Goal: Task Accomplishment & Management: Complete application form

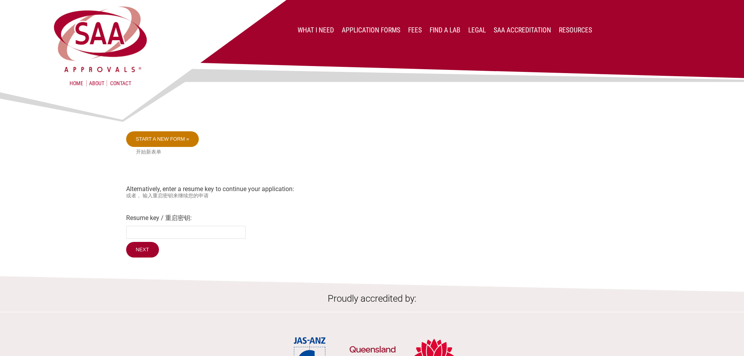
click at [167, 143] on link "Start a new form »" at bounding box center [162, 139] width 73 height 16
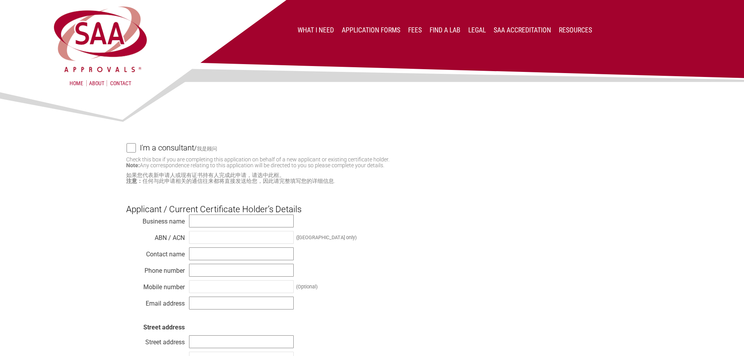
click at [131, 149] on input "I'm a consultant / 我是顾问" at bounding box center [131, 148] width 9 height 10
checkbox input "true"
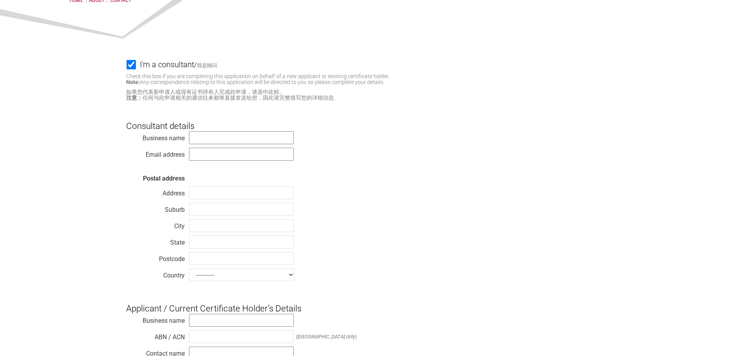
scroll to position [117, 0]
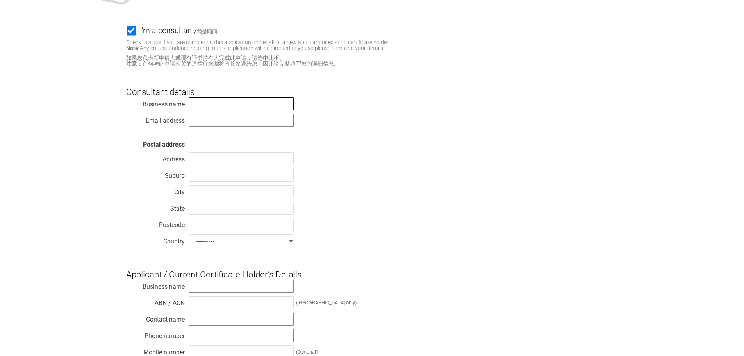
click at [200, 104] on input "text" at bounding box center [241, 103] width 105 height 13
type input "Vipac Engineers & Scientists Ltd"
type input "mohamedh@vipac.com.au"
type input "279 Normanby Road"
type input "Port Melbourne"
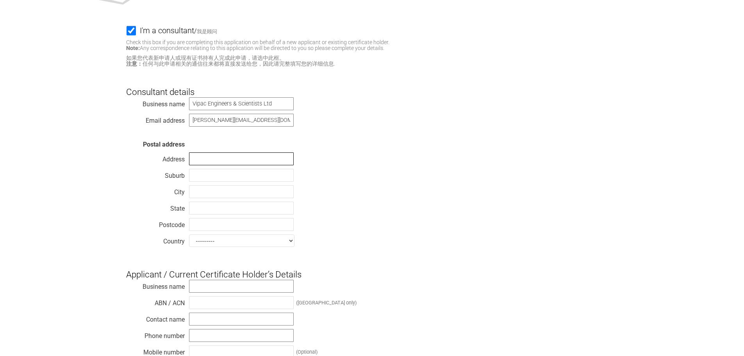
type input "Port Melbourne"
type input "VIC"
type input "3207"
select select "Australia"
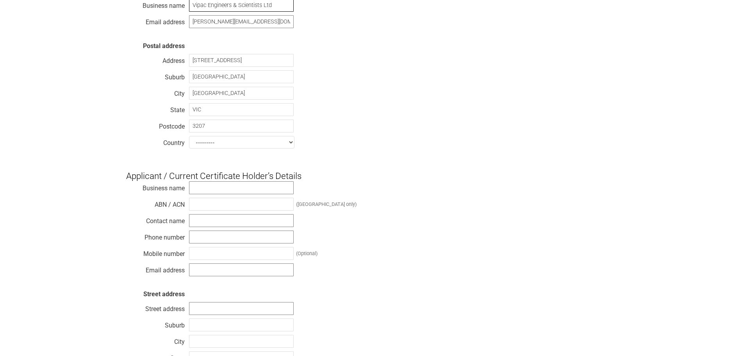
scroll to position [234, 0]
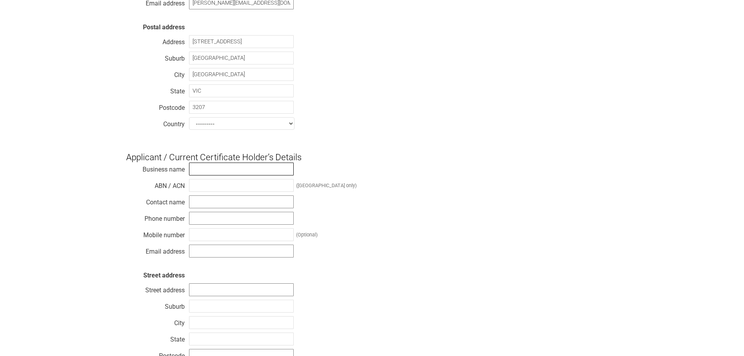
click at [224, 171] on input "text" at bounding box center [241, 168] width 105 height 13
click at [212, 175] on input "text" at bounding box center [241, 168] width 105 height 13
paste input "GQ Cables Pty Ltd"
type input "GQ Cables Pty Ltd"
click at [216, 190] on input "text" at bounding box center [241, 185] width 105 height 13
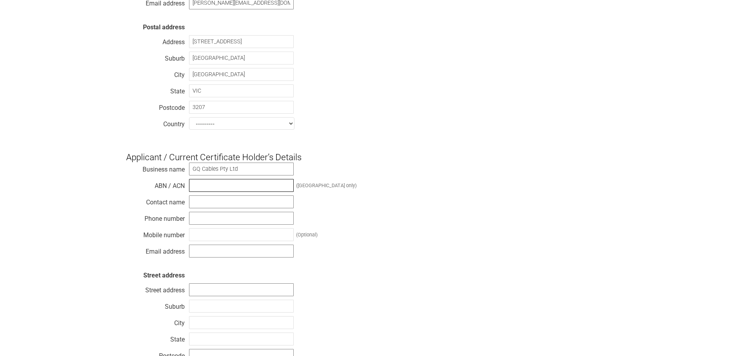
paste input "34 684 924 249"
type input "34 684 924 249"
click at [477, 214] on div "Business name GQ Cables Pty Ltd ABN / ACN 34 684 924 249 (Australia only) Conta…" at bounding box center [372, 271] width 492 height 219
click at [202, 206] on input "text" at bounding box center [241, 201] width 105 height 13
paste input "[PERSON_NAME] [PERSON_NAME]"
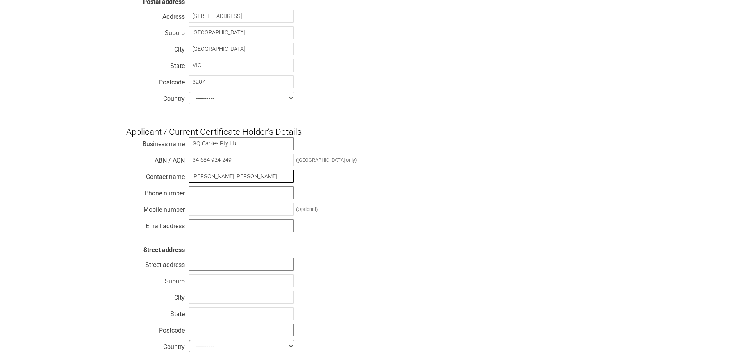
scroll to position [273, 0]
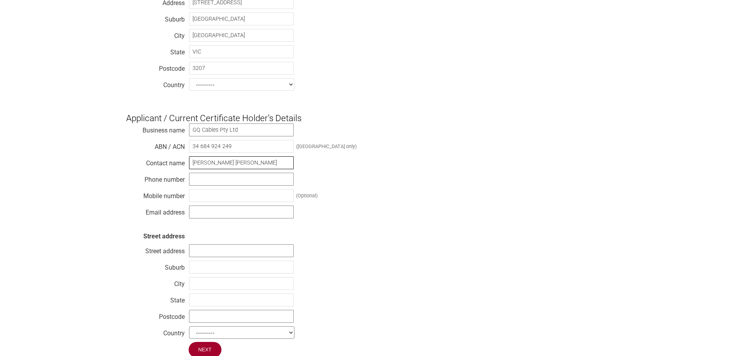
type input "[PERSON_NAME] [PERSON_NAME]"
click at [208, 202] on input "text" at bounding box center [241, 195] width 105 height 13
drag, startPoint x: 241, startPoint y: 200, endPoint x: 190, endPoint y: 199, distance: 50.8
click at [190, 199] on input "[PHONE_NUMBER]" at bounding box center [241, 195] width 105 height 13
type input "[PHONE_NUMBER]"
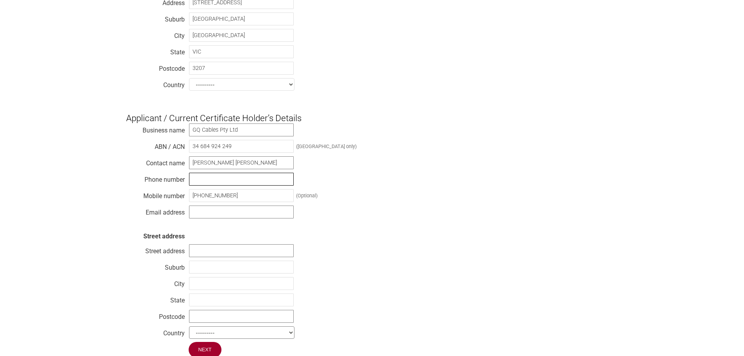
click at [205, 185] on input "text" at bounding box center [241, 179] width 105 height 13
paste input "[PHONE_NUMBER]"
type input "[PHONE_NUMBER]"
click at [207, 216] on input "text" at bounding box center [241, 211] width 105 height 13
click at [231, 218] on input "text" at bounding box center [241, 211] width 105 height 13
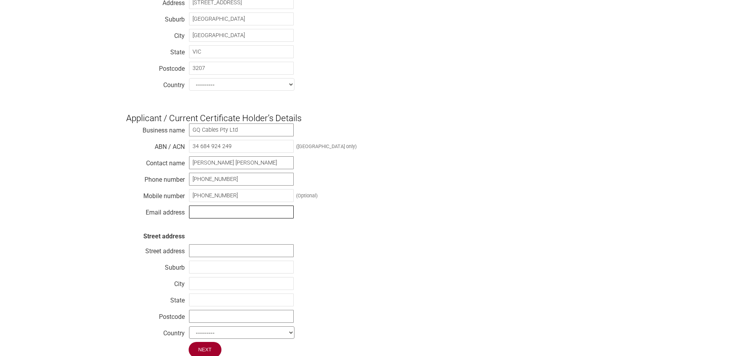
paste input "[EMAIL_ADDRESS][DOMAIN_NAME]"
type input "[EMAIL_ADDRESS][DOMAIN_NAME]"
click at [366, 236] on div "Business name GQ Cables Pty Ltd ABN / ACN 34 684 924 249 (Australia only) Conta…" at bounding box center [372, 232] width 492 height 219
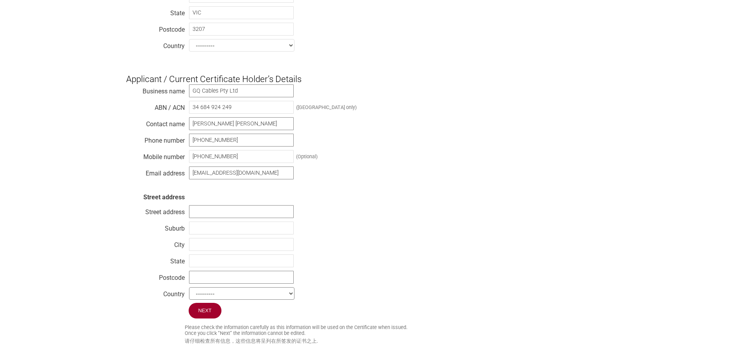
scroll to position [352, 0]
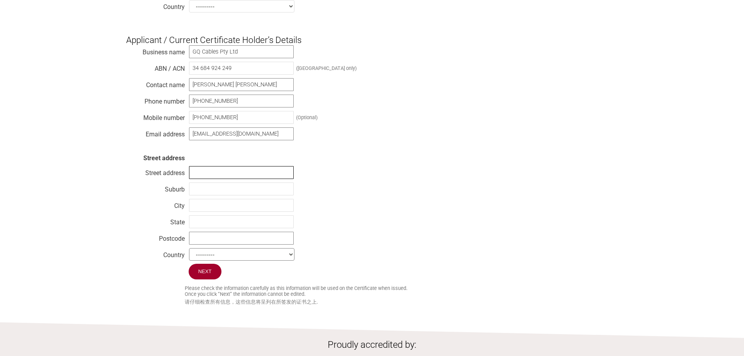
click at [248, 179] on input "text" at bounding box center [241, 172] width 105 height 13
paste input "20 Salamaua Crescent"
type input "[STREET_ADDRESS],"
click at [211, 193] on input "text" at bounding box center [241, 188] width 105 height 13
paste input "Holsworthy"
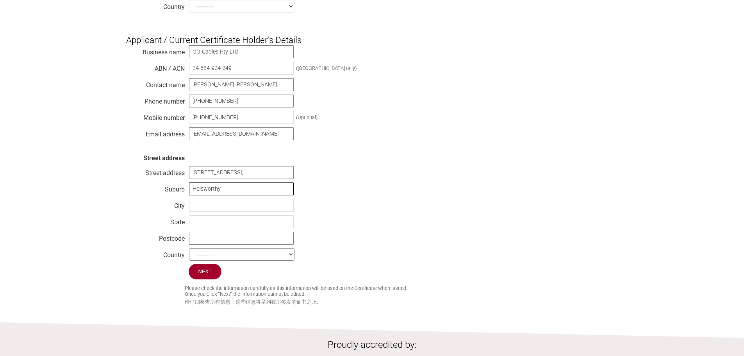
type input "Holsworthy"
click at [208, 212] on input "text" at bounding box center [241, 205] width 105 height 13
type input "[GEOGRAPHIC_DATA]"
click at [205, 227] on input "text" at bounding box center [241, 221] width 105 height 13
type input "[GEOGRAPHIC_DATA]"
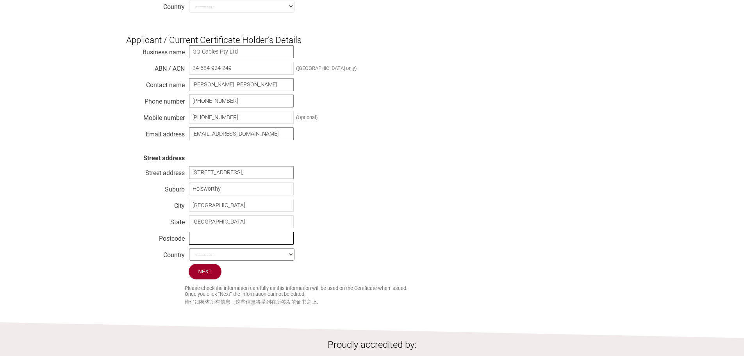
click at [212, 245] on input "text" at bounding box center [241, 238] width 105 height 13
type input "2173"
click at [226, 261] on select "--------- Afghanistan Albania Algeria American Samoa Andorra Angola Anguilla An…" at bounding box center [241, 254] width 105 height 12
select select "[GEOGRAPHIC_DATA]"
click at [189, 256] on select "--------- Afghanistan Albania Algeria American Samoa Andorra Angola Anguilla An…" at bounding box center [241, 254] width 105 height 12
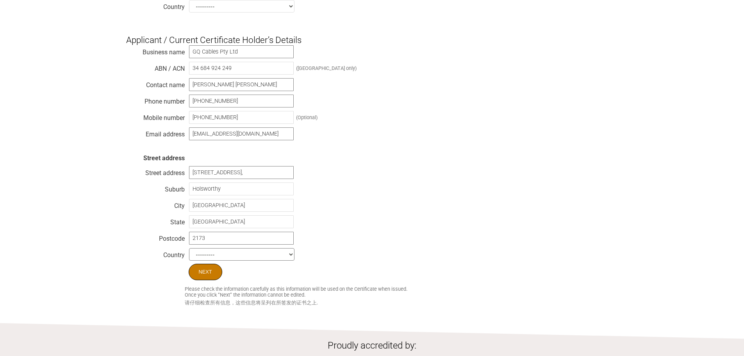
click at [209, 280] on input "Next" at bounding box center [206, 272] width 34 height 16
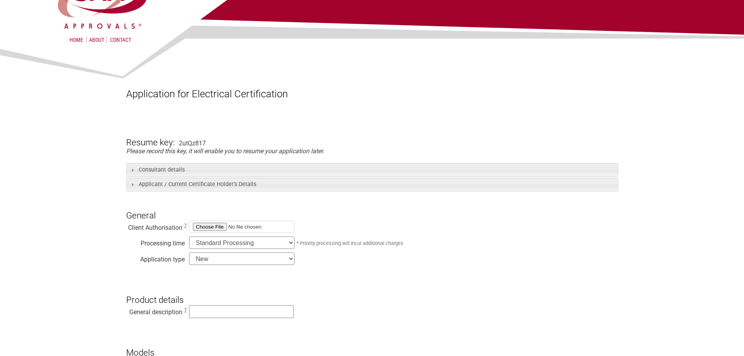
scroll to position [78, 0]
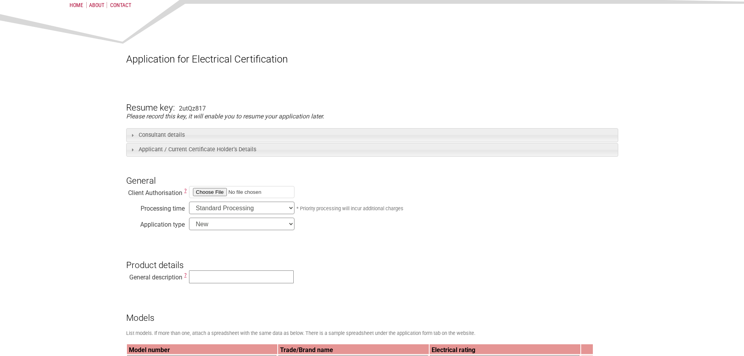
click at [209, 195] on input "file" at bounding box center [241, 192] width 105 height 12
type input "C:\fakepath\Authority Letter.pdf"
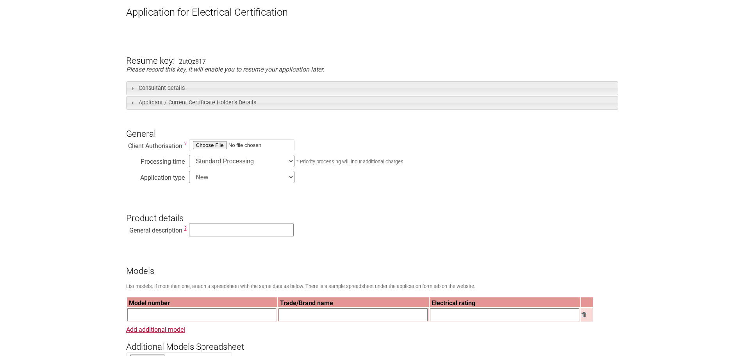
scroll to position [156, 0]
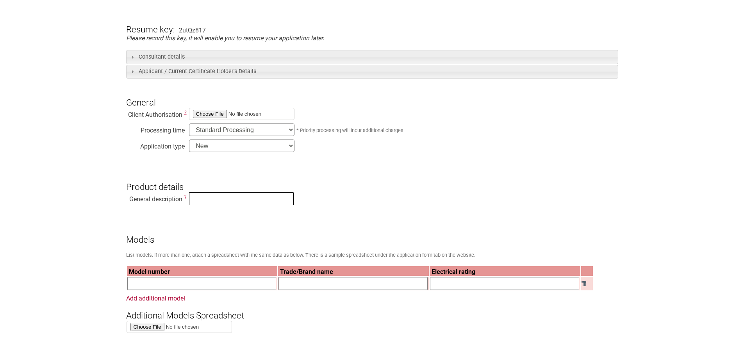
click at [208, 198] on input "text" at bounding box center [241, 198] width 105 height 13
click at [237, 201] on input "Electric Cable" at bounding box center [241, 198] width 105 height 13
type input "Electric Cables"
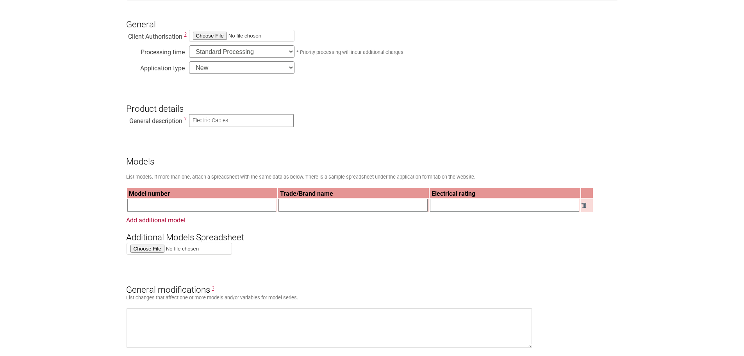
scroll to position [273, 0]
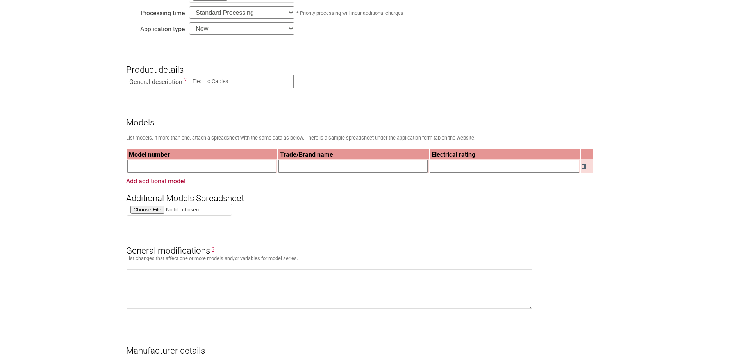
click at [197, 170] on input "text" at bounding box center [201, 166] width 149 height 13
paste input "FT2E750V2WT"
type input "FT2E750V2WT"
click at [147, 185] on link "Add additional model" at bounding box center [155, 180] width 59 height 7
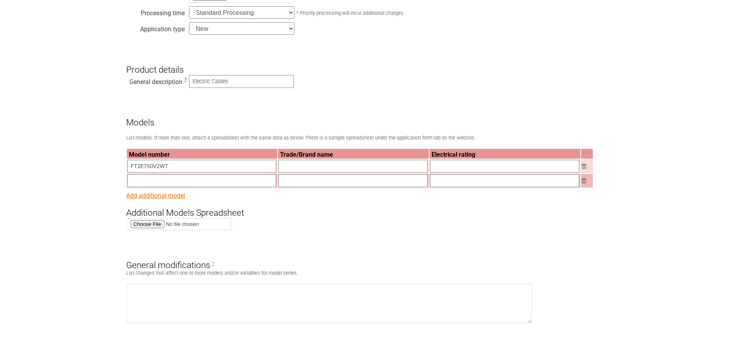
click at [154, 199] on link "Add additional model" at bounding box center [155, 195] width 59 height 7
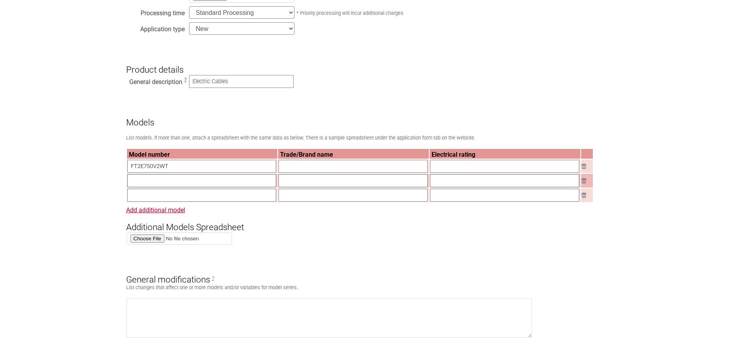
click at [217, 182] on input "text" at bounding box center [201, 180] width 149 height 13
paste input "FT2E750V3WT"
type input "FT2E750V3WT"
click at [176, 201] on input "text" at bounding box center [201, 195] width 149 height 13
paste input "FT2E750V4WT"
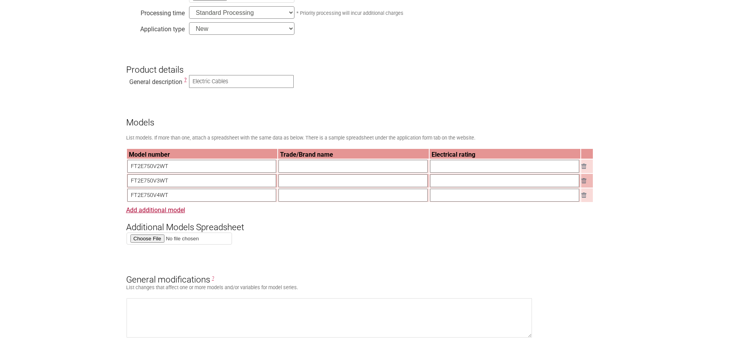
type input "FT2E750V4WT"
click at [307, 171] on input "text" at bounding box center [353, 166] width 149 height 13
paste input "GQ Cables"
type input "GQ Cables"
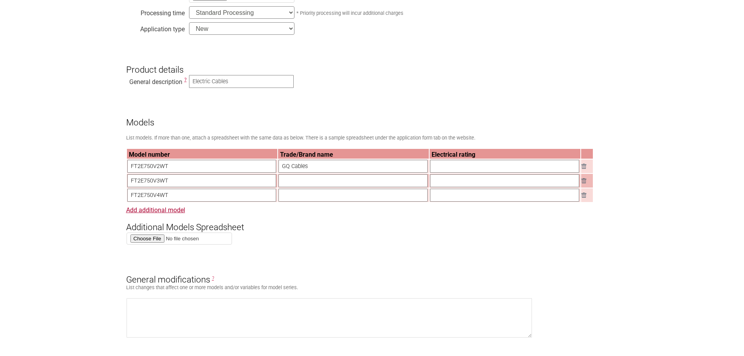
click at [313, 182] on input "text" at bounding box center [353, 180] width 149 height 13
paste input "GQ Cables"
type input "GQ Cables"
click at [311, 202] on input "text" at bounding box center [353, 195] width 149 height 13
paste input "GQ Cables"
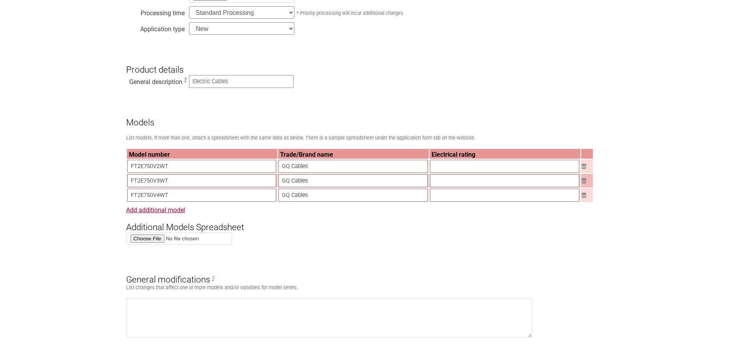
type input "GQ Cables"
click at [439, 168] on input "text" at bounding box center [504, 166] width 149 height 13
click at [449, 170] on input "text" at bounding box center [504, 166] width 149 height 13
paste input "Electric Cable, 450/750V Copper conductor, 2Cx1.5mm2 + E (1.5mm2), V-90 Insulat…"
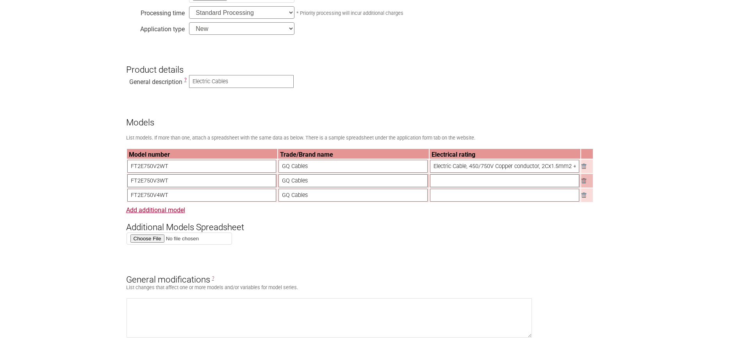
drag, startPoint x: 481, startPoint y: 173, endPoint x: 425, endPoint y: 172, distance: 56.2
click at [425, 172] on tr "FT2E750V2WT GQ Cables Electric Cable, 450/750V Copper conductor, 2Cx1.5mm2 + E …" at bounding box center [360, 166] width 466 height 14
click at [478, 172] on input "Electric Cable, 450/750V Copper conductor, 2Cx1.5mm2 + E (1.5mm2), V-90 Insulat…" at bounding box center [504, 166] width 149 height 13
drag, startPoint x: 470, startPoint y: 169, endPoint x: 427, endPoint y: 169, distance: 42.6
click at [427, 169] on tr "FT2E750V2WT GQ Cables Electric Cable, 450/750V Copper conductor, 2Cx1.5mm2 + E …" at bounding box center [360, 166] width 466 height 14
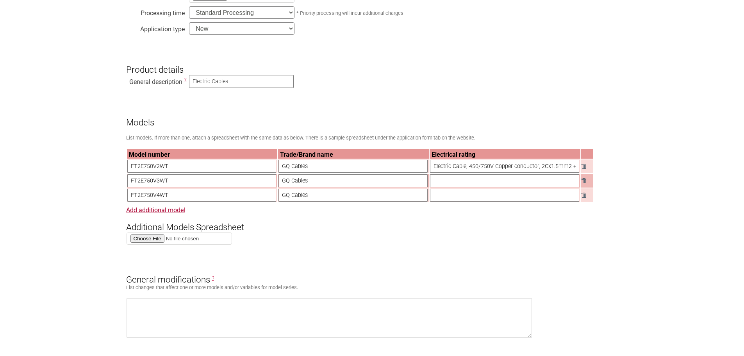
click at [496, 167] on input "Electric Cable, 450/750V Copper conductor, 2Cx1.5mm2 + E (1.5mm2), V-90 Insulat…" at bounding box center [504, 166] width 149 height 13
click at [570, 170] on input "Electric Cable, 450/750V Copper conductor, 2Cx1.5mm2 + E (1.5mm2), V-90 Insulat…" at bounding box center [504, 166] width 149 height 13
click at [505, 171] on input "Electric Cable, 450/750V Copper conductor, 2Cx1.5mm2 + E (1.5mm2), V-90 Insulat…" at bounding box center [504, 166] width 149 height 13
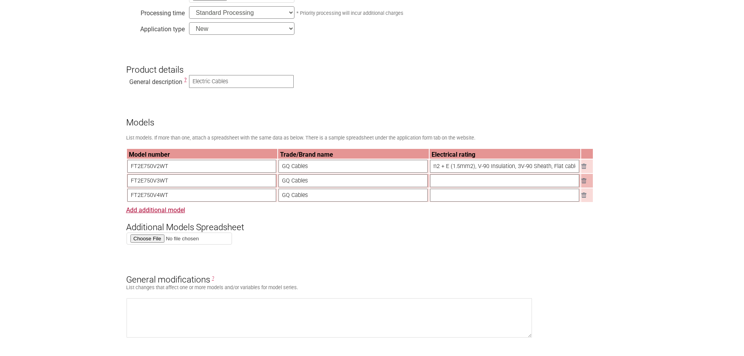
drag, startPoint x: 545, startPoint y: 169, endPoint x: 582, endPoint y: 171, distance: 36.8
click at [582, 171] on tr "FT2E750V2WT GQ Cables Electric Cable, 450/750V Copper conductor, 2Cx1.5mm2 + E …" at bounding box center [360, 166] width 466 height 14
click at [534, 168] on input "Electric Cable, 450/750V Copper conductor, 2Cx1.5mm2 + E (1.5mm2), V-90 Insulat…" at bounding box center [504, 166] width 149 height 13
type input "Electric Cable, 450/750V Copper conductor, 2Cx1.5mm2 + E (1.5mm2), V-90 Insulat…"
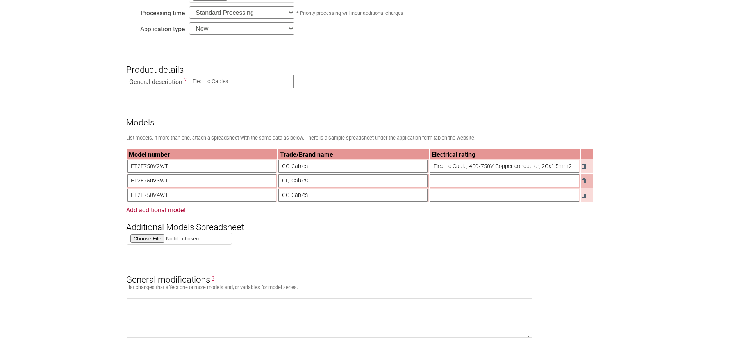
click at [446, 187] on input "text" at bounding box center [504, 180] width 149 height 13
paste input "Electric Cable, 450/750V Copper conductor, 2Cx2.5mm2 + E (2.5mm2), V-90 Insulat…"
type input "Electric Cable, 450/750V Copper conductor, 2Cx2.5mm2 + E (2.5mm2), V-90 Insulat…"
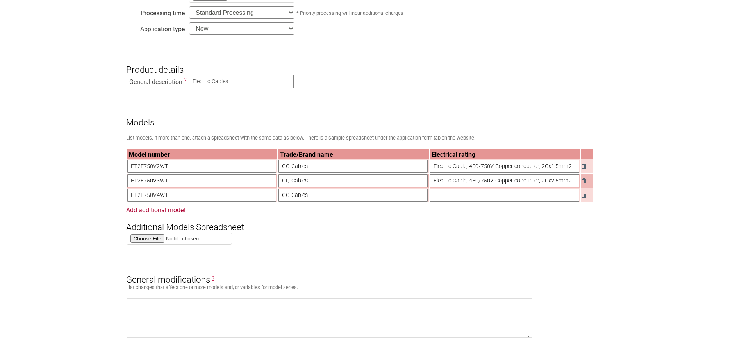
click at [448, 198] on input "text" at bounding box center [504, 195] width 149 height 13
paste input "Electric Cable, 450/750V Copper conductor, 2Cx4.0mm2 + E (2.5mm2), V-90 Insulat…"
type input "Electric Cable, 450/750V Copper conductor, 2Cx4.0mm2 + E (2.5mm2), V-90 Insulat…"
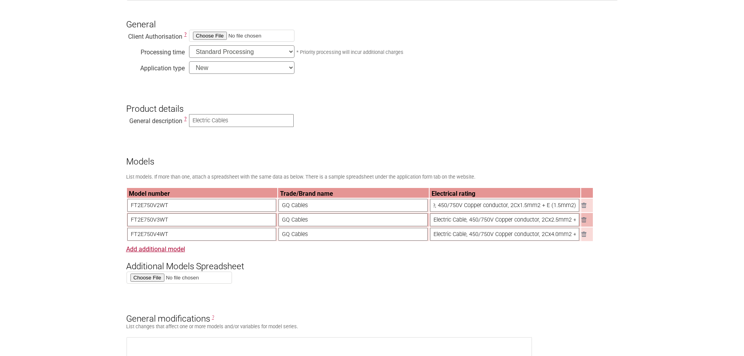
scroll to position [0, 59]
click at [569, 209] on input "Electric Cable, 450/750V Copper conductor, 2Cx1.5mm2 + E (1.5mm2), V-90 Insulat…" at bounding box center [504, 205] width 149 height 13
click at [512, 211] on input "Electric Cable, 450/750V Copper conductor, 2Cx1.5mm2 + E (1.5mm2), V-90 Insulat…" at bounding box center [504, 205] width 149 height 13
click at [510, 209] on input "Electric Cable, 450/750V Copper conductor, 2Cx1.5mm2 + E (1.5mm2), V-90 Insulat…" at bounding box center [504, 205] width 149 height 13
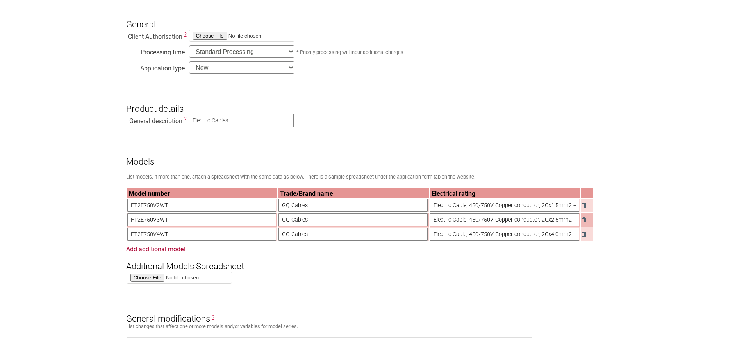
drag, startPoint x: 511, startPoint y: 209, endPoint x: 571, endPoint y: 284, distance: 96.4
drag, startPoint x: 496, startPoint y: 237, endPoint x: 575, endPoint y: 236, distance: 78.5
click at [575, 236] on input "Electric Cable, 450/750V Copper conductor, 2Cx4.0mm2 + E (2.5mm2), V-90 Insulat…" at bounding box center [504, 234] width 149 height 13
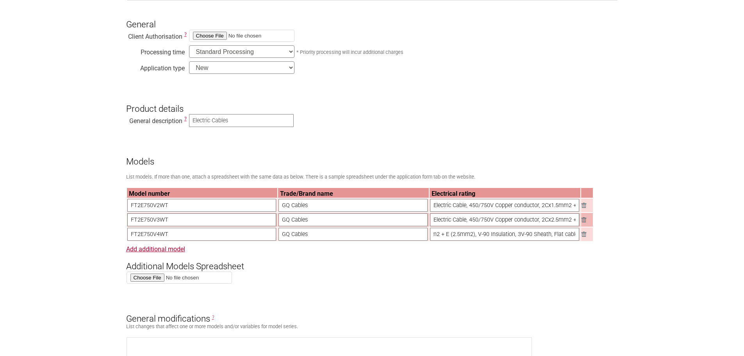
scroll to position [0, 0]
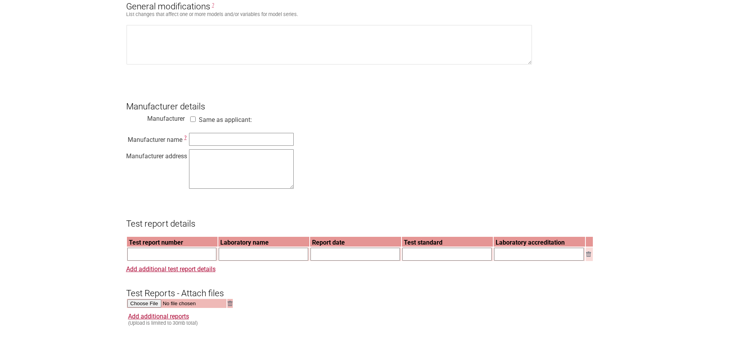
scroll to position [547, 0]
click at [206, 143] on input "text" at bounding box center [241, 138] width 105 height 13
click at [666, 182] on section "Application for Electrical Certification Resume key: 2utQz817 Please record thi…" at bounding box center [372, 166] width 744 height 1250
click at [232, 145] on input "text" at bounding box center [241, 138] width 105 height 13
paste input "SQ Electricals Ltd."
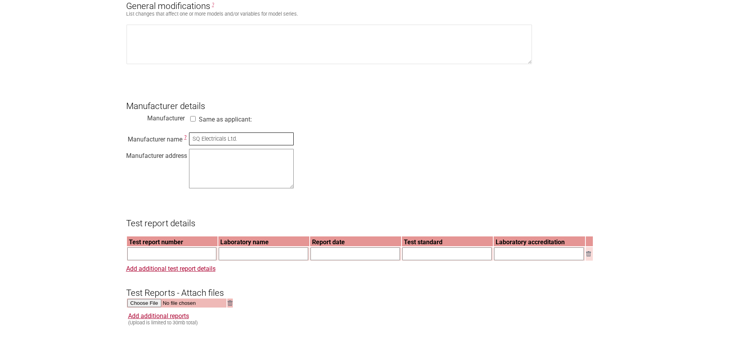
type input "SQ Electricals Ltd."
click at [210, 168] on textarea at bounding box center [241, 168] width 105 height 39
paste textarea "Plot # 40, Zone-2A, National Special Economic Zone, Mirsarai, Chattogram, Bangl…"
click at [245, 176] on textarea "Plot # 40, Zone-2A, National Special Economic Zone, Mirsarai, Chattogram, Bangl…" at bounding box center [241, 168] width 105 height 39
type textarea "Plot # 40, Zone-2A, National Special Economic Zone, Mirsarai, Chattogram, Bangl…"
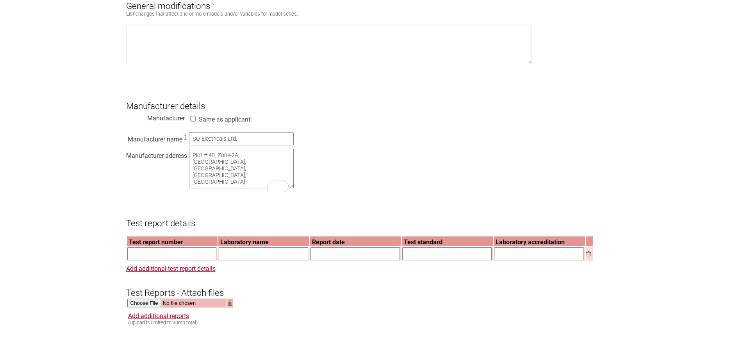
click at [386, 184] on div "Manufacturer name ? SQ Electricals Ltd. Manufacturer address Plot # 40, Zone-2A…" at bounding box center [372, 161] width 492 height 59
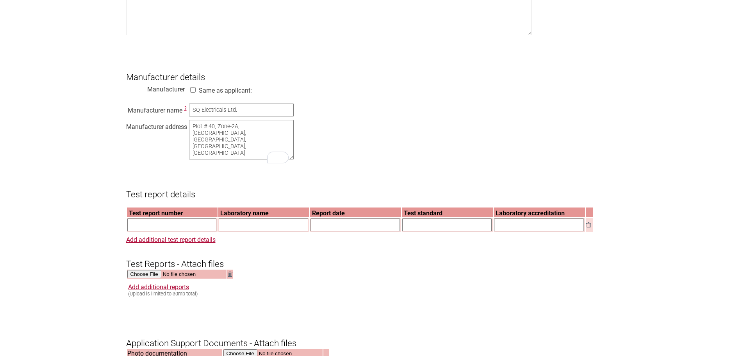
scroll to position [625, 0]
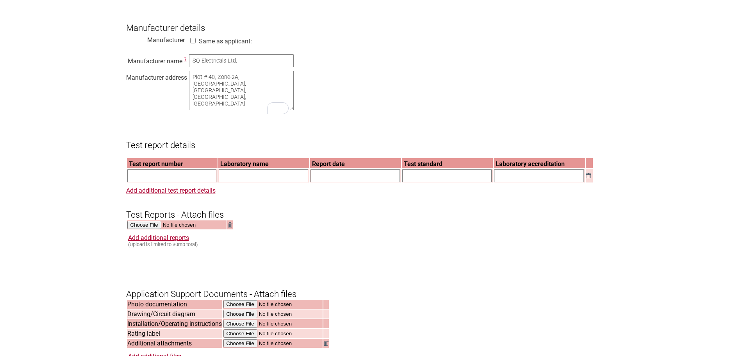
click at [166, 182] on input "text" at bounding box center [171, 175] width 89 height 13
click at [152, 182] on input "text" at bounding box center [171, 175] width 89 height 13
paste input "30E-25-0100-TRP-117983-0"
type input "30E-25-0100-TRP-117983-0"
click at [232, 182] on input "text" at bounding box center [263, 175] width 89 height 13
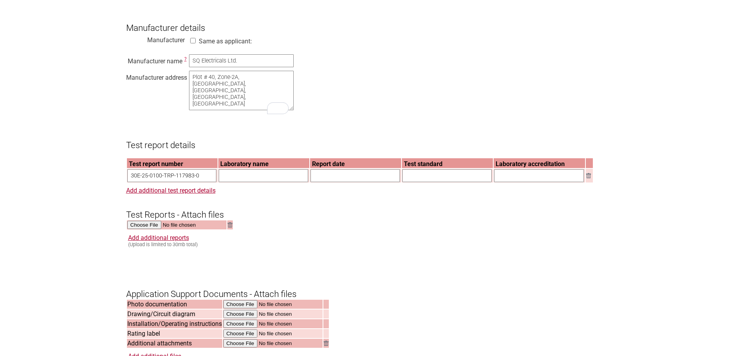
type input "Vipac Engineers & Scientists Ltd"
click at [339, 182] on input "text" at bounding box center [355, 175] width 89 height 13
type input "22-Sep-2025"
click at [417, 182] on input "text" at bounding box center [446, 175] width 89 height 13
paste input "AS/NZS 5000.2:2006"
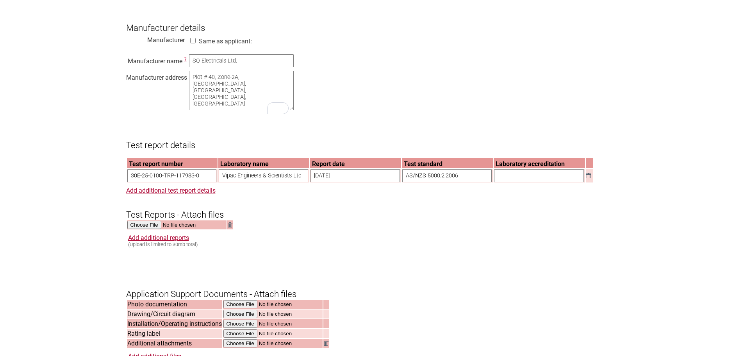
click at [428, 211] on h3 "Test Reports - Attach files" at bounding box center [372, 207] width 492 height 23
click at [459, 182] on input "AS/NZS 5000.2:2006" at bounding box center [446, 175] width 89 height 13
click at [466, 182] on input "AS/NZS 5000.2:2006," at bounding box center [446, 175] width 89 height 13
paste input "AS/NZS 1125:2001 + A1:2004"
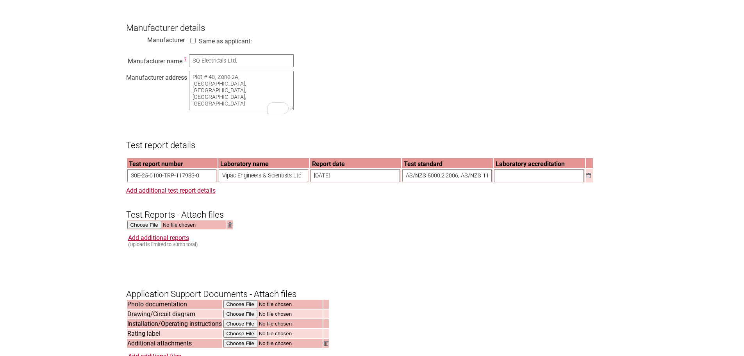
click at [464, 182] on input "AS/NZS 5000.2:2006, AS/NZS 1125:2001 + A1:2004," at bounding box center [446, 175] width 89 height 13
click at [484, 182] on input "AS/NZS 5000.2:2006, AS/NZS 1125:2001 + A1:2004," at bounding box center [446, 175] width 89 height 13
paste input "AS/NZS 3808:2000 + A1:2002 + A2:2004"
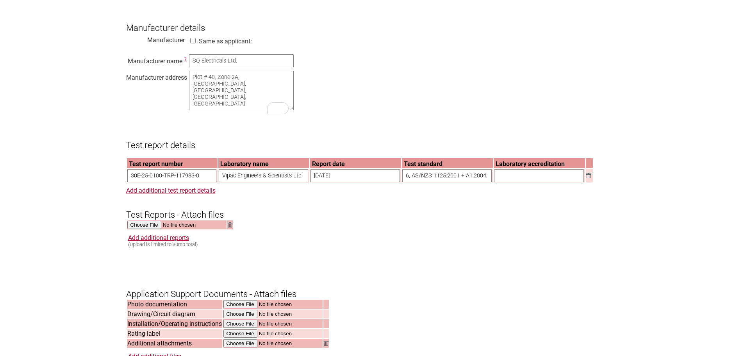
scroll to position [0, 149]
type input "AS/NZS 5000.2:2006, AS/NZS 1125:2001 + A1:2004, AS/NZS 3808:2000 + A1:2002 + A2…"
click at [502, 182] on input "text" at bounding box center [539, 175] width 90 height 13
type input "NATA"
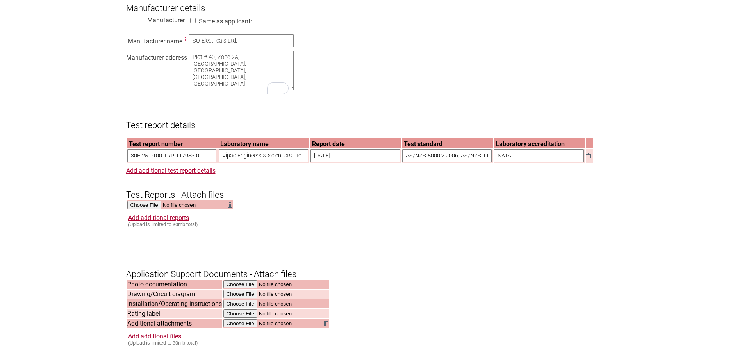
scroll to position [664, 0]
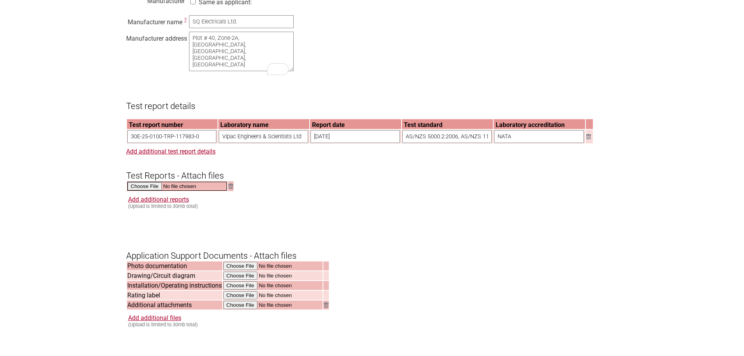
click at [147, 191] on input "file" at bounding box center [177, 186] width 100 height 9
type input "C:\fakepath\30E-25-0100-TRP-117983-0 - Electrical Safety Report_Group1.pdf"
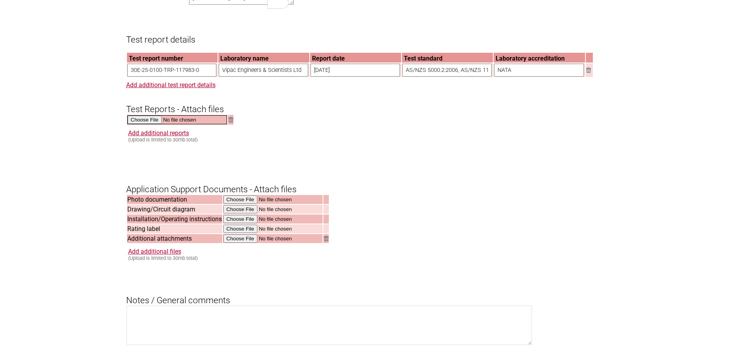
scroll to position [742, 0]
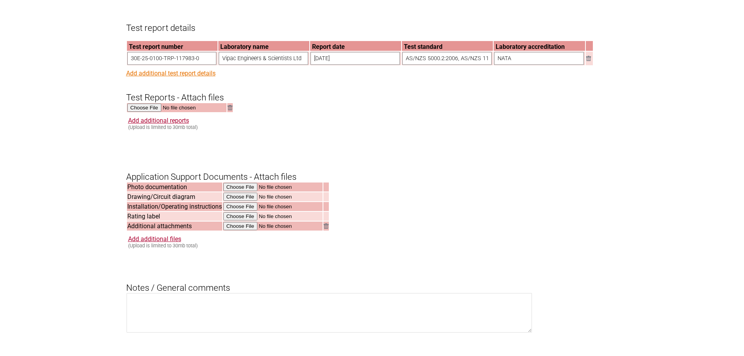
click at [165, 77] on link "Add additional test report details" at bounding box center [170, 73] width 89 height 7
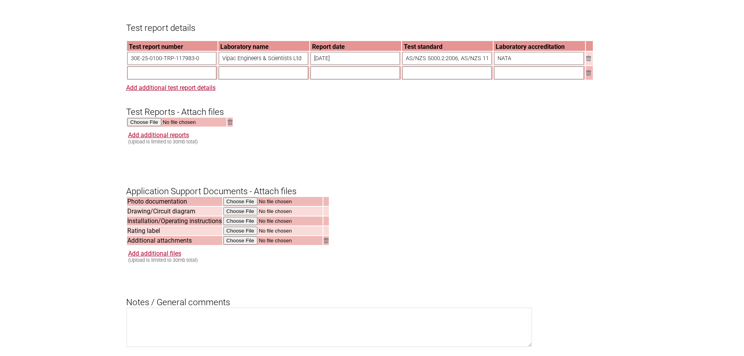
click at [149, 79] on input "text" at bounding box center [171, 72] width 89 height 13
paste input "CLTR20337R1"
type input "CLTR20337R1"
click at [256, 79] on input "text" at bounding box center [263, 72] width 89 height 13
click at [257, 79] on input "CabLab" at bounding box center [263, 72] width 89 height 13
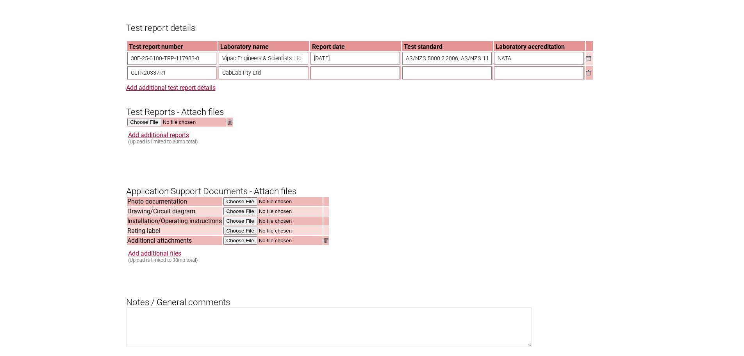
type input "CabLab Pty Ltd"
click at [342, 79] on input "text" at bounding box center [355, 72] width 89 height 13
type input "[DATE]"
click at [430, 79] on input "text" at bounding box center [446, 72] width 89 height 13
click at [428, 79] on input "text" at bounding box center [446, 72] width 89 height 13
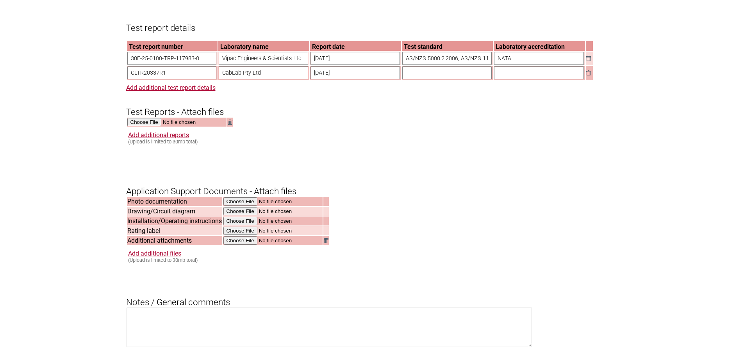
paste input "AS/NZS 1660.2.3:1998 Clause 2.6"
click at [458, 79] on input "AS/NZS 1660.2.3:1998 Clause 2.6" at bounding box center [446, 72] width 89 height 13
type input "AS/NZS 1660.2.3:1998, Clause 2.6"
click at [508, 79] on input "text" at bounding box center [539, 72] width 90 height 13
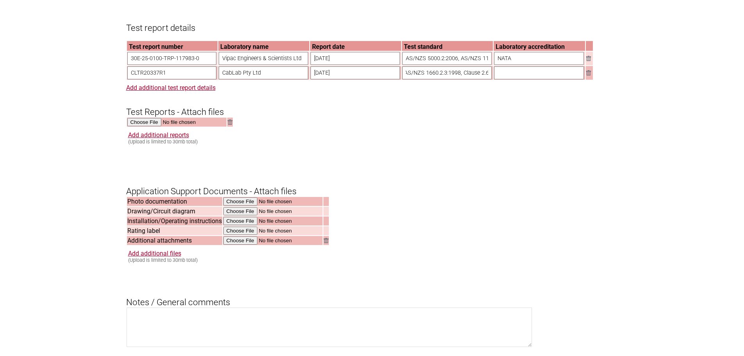
scroll to position [0, 0]
type input "NATA"
click at [494, 139] on form "Resume key: 2utQz817 Please record this key, it will enable you to resume your …" at bounding box center [372, 15] width 492 height 1191
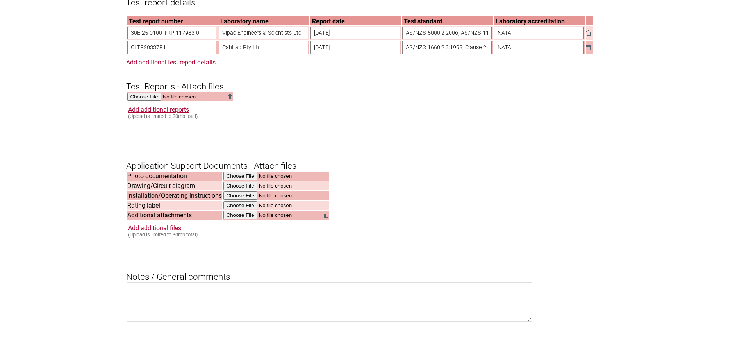
scroll to position [781, 0]
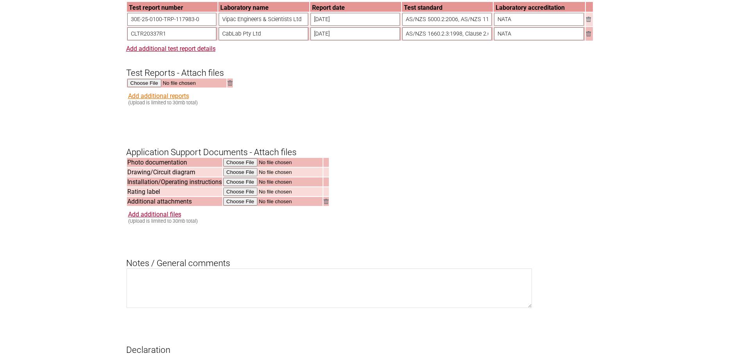
click at [172, 100] on link "Add additional reports" at bounding box center [158, 95] width 61 height 7
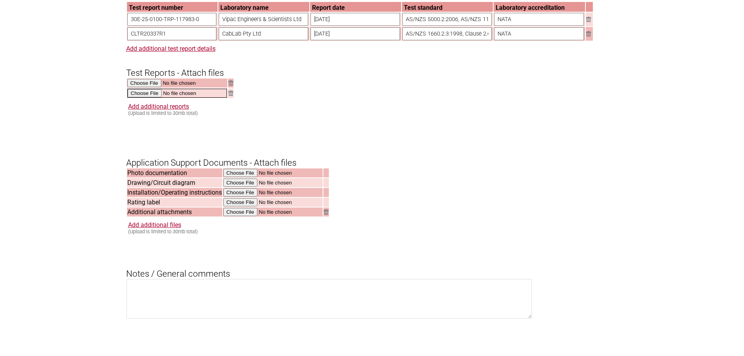
click at [152, 98] on input "file" at bounding box center [177, 93] width 100 height 9
type input "C:\fakepath\CLTR20337R1.pdf"
click at [236, 206] on input "file" at bounding box center [273, 201] width 100 height 9
type input "C:\fakepath\GQ Label.pdf"
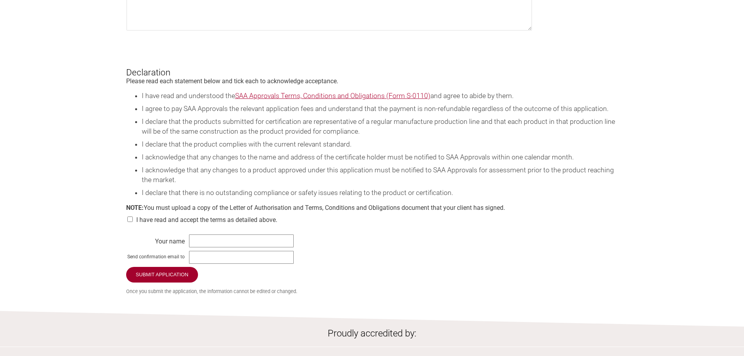
scroll to position [1094, 0]
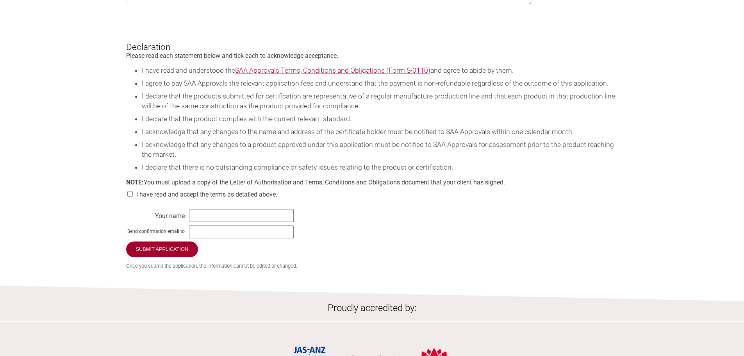
click at [130, 196] on input "checkbox" at bounding box center [130, 193] width 8 height 5
checkbox input "true"
click at [206, 222] on input "text" at bounding box center [241, 215] width 105 height 13
type input "[PERSON_NAME]"
type input "[PERSON_NAME][EMAIL_ADDRESS][DOMAIN_NAME]"
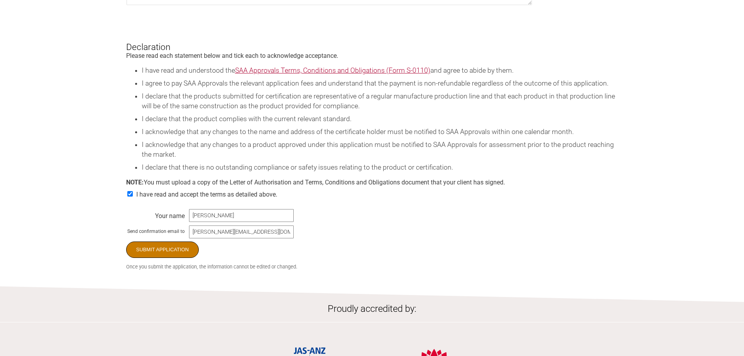
click at [166, 258] on input "Submit Application" at bounding box center [162, 249] width 73 height 16
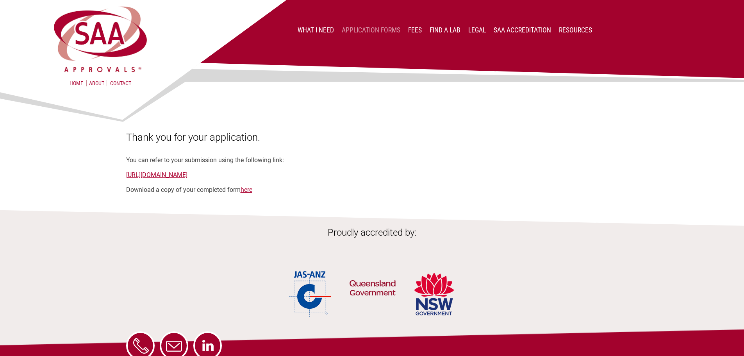
click at [359, 30] on link "Application Forms" at bounding box center [371, 30] width 59 height 8
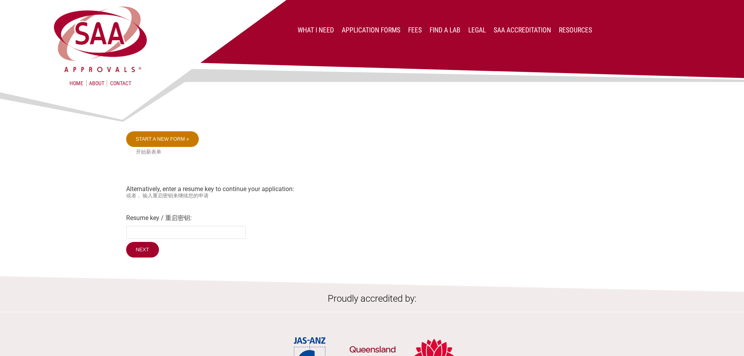
click at [157, 139] on link "Start a new form »" at bounding box center [162, 139] width 73 height 16
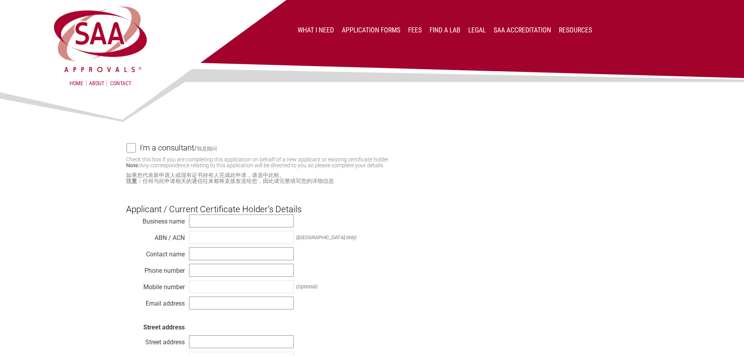
click at [130, 146] on input "I'm a consultant / 我是顾问" at bounding box center [131, 148] width 9 height 10
checkbox input "true"
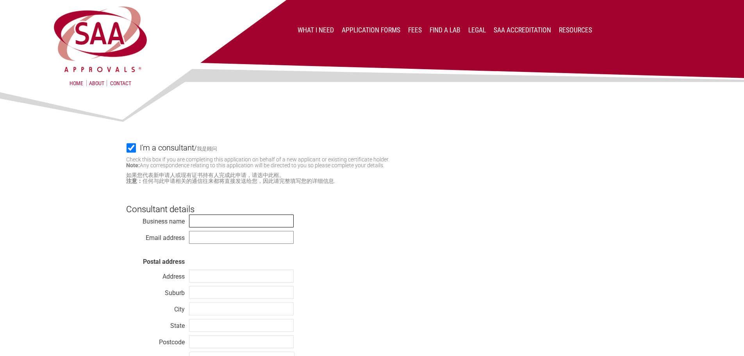
click at [229, 218] on input "text" at bounding box center [241, 220] width 105 height 13
type input "Vipac Engineers & Scientists Ltd"
type input "[PERSON_NAME][EMAIL_ADDRESS][DOMAIN_NAME]"
type input "[STREET_ADDRESS]"
type input "[GEOGRAPHIC_DATA]"
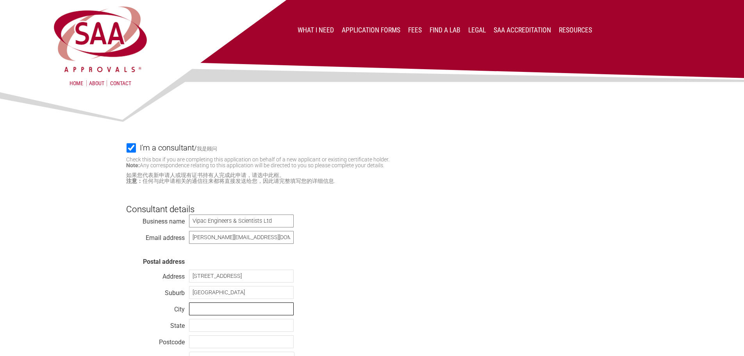
type input "[GEOGRAPHIC_DATA]"
type input "VIC"
type input "3207"
select select "[GEOGRAPHIC_DATA]"
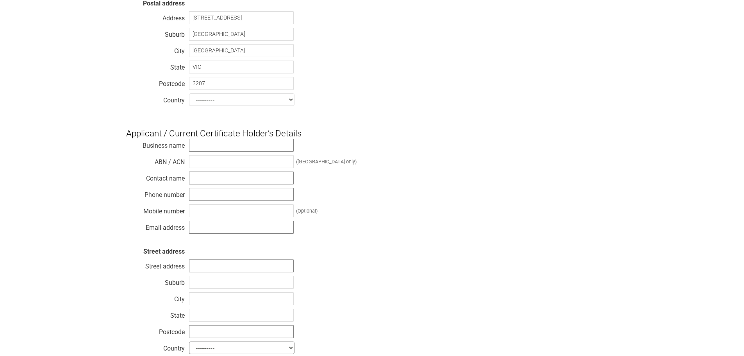
scroll to position [273, 0]
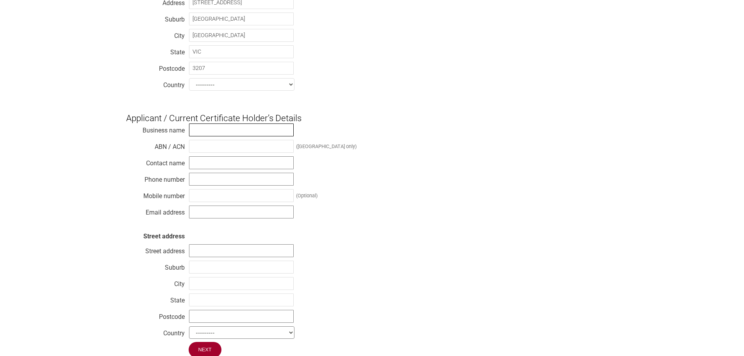
click at [205, 134] on input "text" at bounding box center [241, 129] width 105 height 13
type input "GQ Cables Pty Ltd"
click at [239, 152] on input "text" at bounding box center [241, 146] width 105 height 13
click at [205, 151] on input "text" at bounding box center [241, 146] width 105 height 13
type input "34 684 924 249"
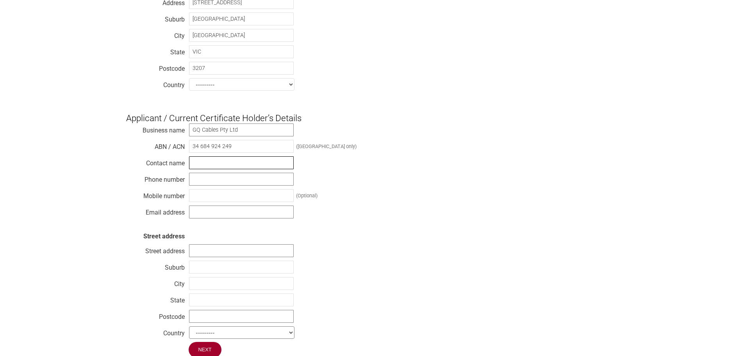
click at [219, 169] on input "text" at bounding box center [241, 162] width 105 height 13
drag, startPoint x: 210, startPoint y: 168, endPoint x: 192, endPoint y: 168, distance: 18.4
click at [192, 168] on input "M" at bounding box center [241, 162] width 105 height 13
paste input "[PERSON_NAME] [PERSON_NAME]"
type input "[PERSON_NAME] [PERSON_NAME]"
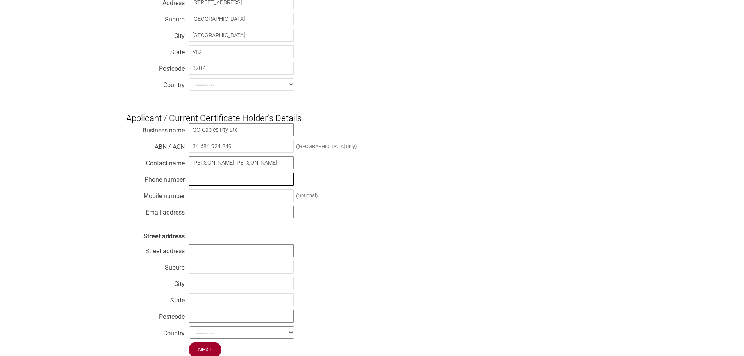
click at [203, 183] on input "text" at bounding box center [241, 179] width 105 height 13
type input "[PHONE_NUMBER]"
click at [375, 218] on div "Business name GQ Cables Pty Ltd ABN / ACN 34 684 924 249 (Australia only) Conta…" at bounding box center [372, 232] width 492 height 219
drag, startPoint x: 244, startPoint y: 134, endPoint x: 188, endPoint y: 133, distance: 55.9
click at [188, 133] on div "Business name GQ Cables Pty Ltd ABN / ACN 34 684 924 249 (Australia only) Conta…" at bounding box center [372, 232] width 492 height 219
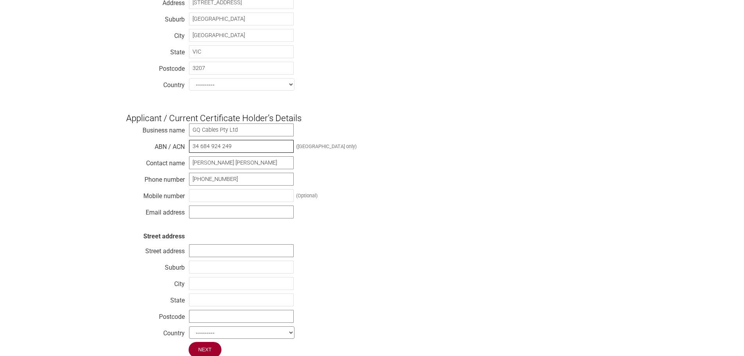
drag, startPoint x: 233, startPoint y: 150, endPoint x: 188, endPoint y: 149, distance: 44.9
click at [188, 149] on div "Business name GQ Cables Pty Ltd ABN / ACN 34 684 924 249 (Australia only) Conta…" at bounding box center [372, 232] width 492 height 219
drag, startPoint x: 274, startPoint y: 167, endPoint x: 191, endPoint y: 170, distance: 83.2
click at [191, 169] on input "[PERSON_NAME] [PERSON_NAME]" at bounding box center [241, 162] width 105 height 13
drag, startPoint x: 243, startPoint y: 185, endPoint x: 183, endPoint y: 185, distance: 60.2
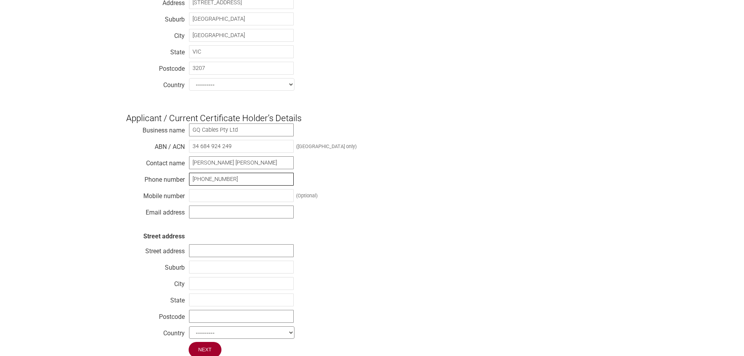
click at [183, 185] on div "Business name GQ Cables Pty Ltd ABN / ACN 34 684 924 249 (Australia only) Conta…" at bounding box center [372, 232] width 492 height 219
click at [218, 202] on input "text" at bounding box center [241, 195] width 105 height 13
click at [381, 220] on div "Business name GQ Cables Pty Ltd ABN / ACN 34 684 924 249 (Australia only) Conta…" at bounding box center [372, 232] width 492 height 219
drag, startPoint x: 241, startPoint y: 185, endPoint x: 186, endPoint y: 185, distance: 55.5
click at [186, 185] on div "Business name GQ Cables Pty Ltd ABN / ACN 34 684 924 249 (Australia only) Conta…" at bounding box center [372, 232] width 492 height 219
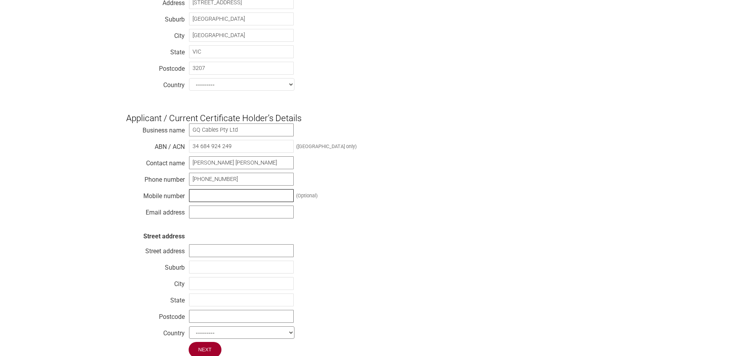
click at [203, 202] on input "text" at bounding box center [241, 195] width 105 height 13
paste input "[PHONE_NUMBER]"
type input "[PHONE_NUMBER]"
click at [503, 252] on div "Business name GQ Cables Pty Ltd ABN / ACN 34 684 924 249 (Australia only) Conta…" at bounding box center [372, 232] width 492 height 219
click at [247, 216] on input "text" at bounding box center [241, 211] width 105 height 13
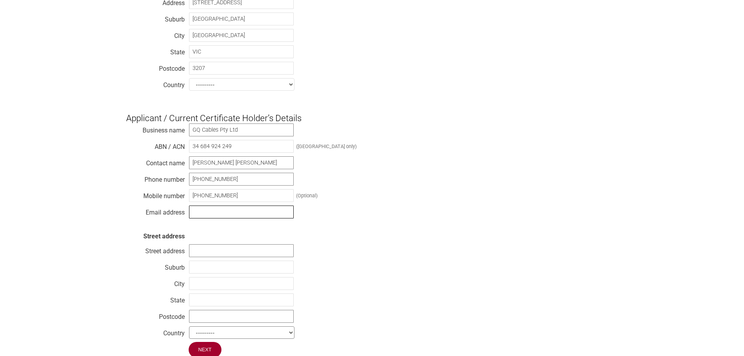
paste input "[EMAIL_ADDRESS][DOMAIN_NAME]"
type input "[EMAIL_ADDRESS][DOMAIN_NAME]"
click at [386, 246] on div "Business name GQ Cables Pty Ltd ABN / ACN 34 684 924 249 (Australia only) Conta…" at bounding box center [372, 232] width 492 height 219
drag, startPoint x: 281, startPoint y: 218, endPoint x: 182, endPoint y: 217, distance: 99.2
click at [182, 217] on div "Business name GQ Cables Pty Ltd ABN / ACN 34 684 924 249 (Australia only) Conta…" at bounding box center [372, 232] width 492 height 219
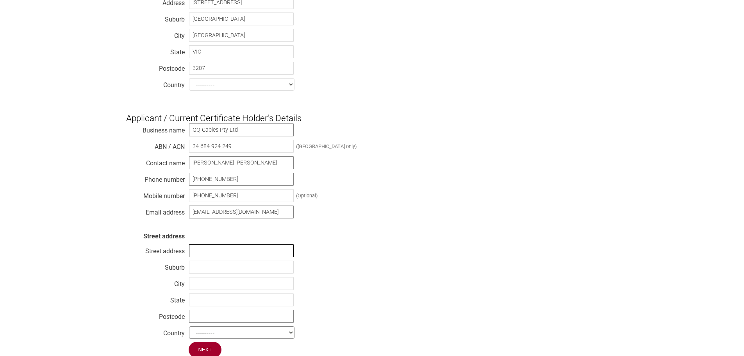
click at [218, 257] on input "text" at bounding box center [241, 250] width 105 height 13
type input "[STREET_ADDRESS],"
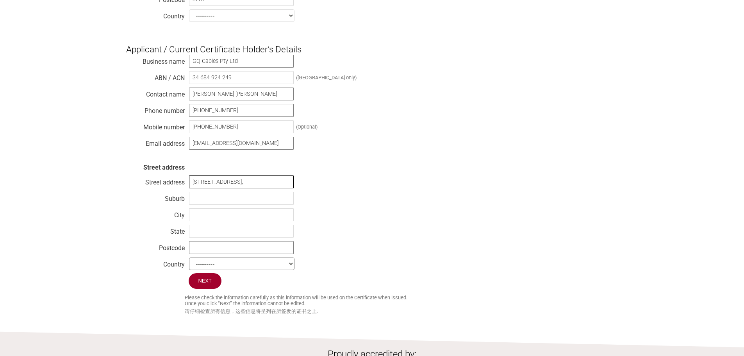
scroll to position [352, 0]
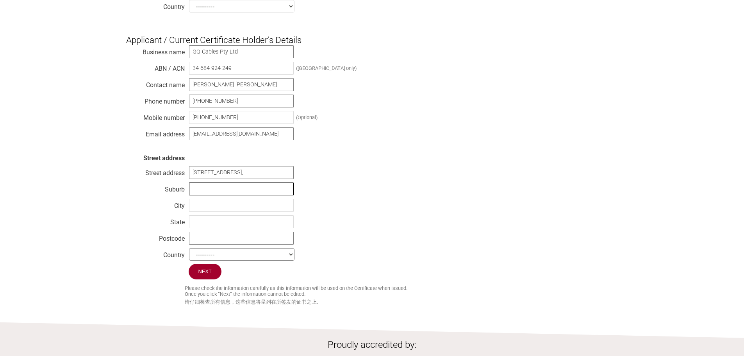
click at [198, 195] on input "text" at bounding box center [241, 188] width 105 height 13
type input "Holsworthy"
click at [213, 211] on input "text" at bounding box center [241, 205] width 105 height 13
type input "[GEOGRAPHIC_DATA]"
click at [227, 228] on input "text" at bounding box center [241, 221] width 105 height 13
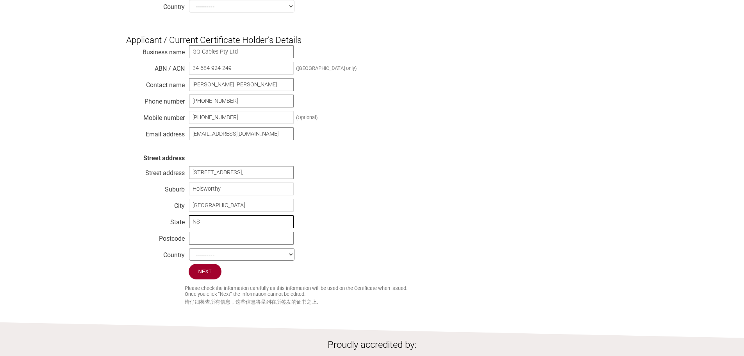
type input "NSW"
type input "2127"
select select "Australia"
type input "NSW"
drag, startPoint x: 218, startPoint y: 246, endPoint x: 200, endPoint y: 247, distance: 18.4
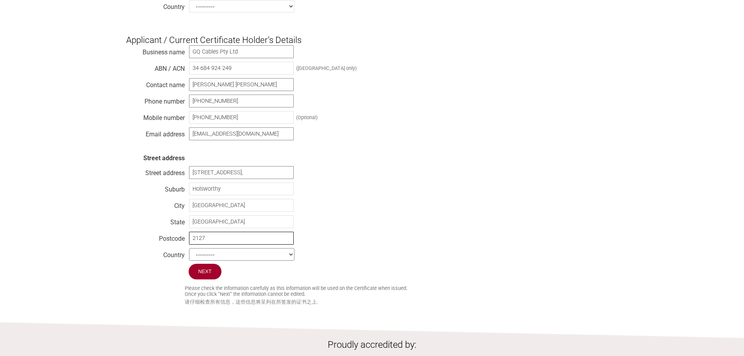
click at [200, 245] on input "2127" at bounding box center [241, 238] width 105 height 13
type input "2173"
click at [383, 257] on div "Business name GQ Cables Pty Ltd ABN / ACN 34 684 924 249 (Australia only) Conta…" at bounding box center [372, 154] width 492 height 219
click at [206, 280] on input "Next" at bounding box center [206, 272] width 34 height 16
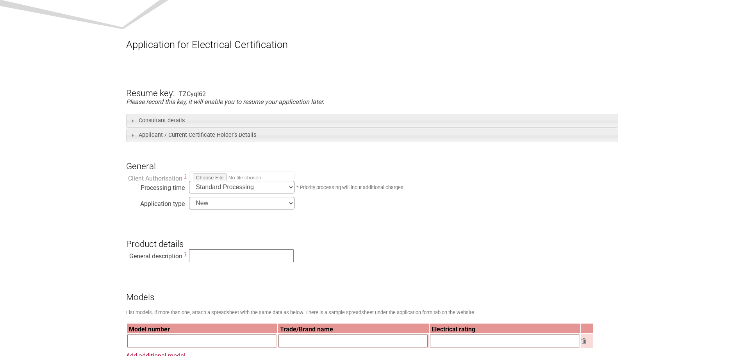
scroll to position [117, 0]
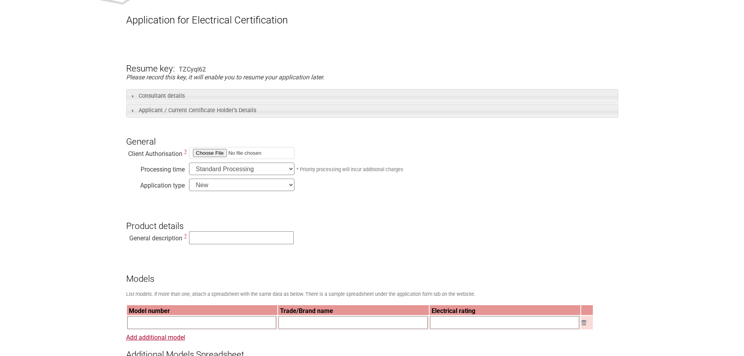
click at [211, 154] on input "file" at bounding box center [241, 153] width 105 height 12
type input "C:\fakepath\Authority Letter.pdf"
click at [210, 238] on input "text" at bounding box center [241, 237] width 105 height 13
type input "Electric Cables"
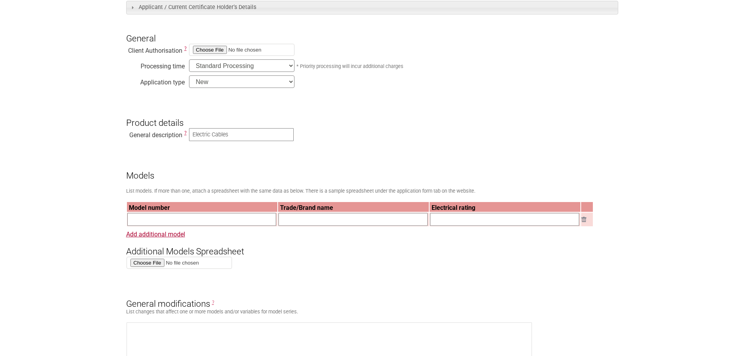
scroll to position [234, 0]
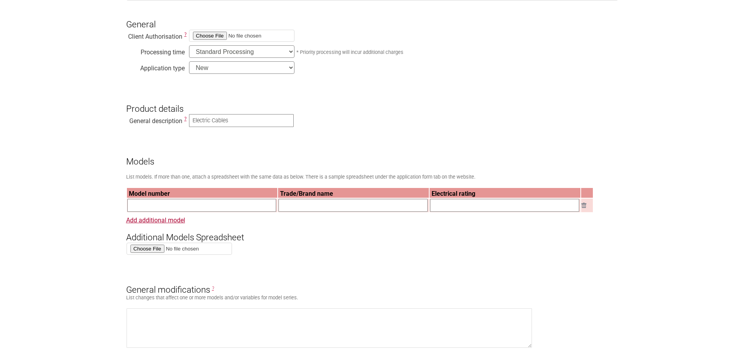
click at [224, 210] on input "text" at bounding box center [201, 205] width 149 height 13
paste input "C2E750V3OG"
type input "C2E750V3OG"
click at [339, 211] on input "text" at bounding box center [353, 205] width 149 height 13
type input "GQ Cables"
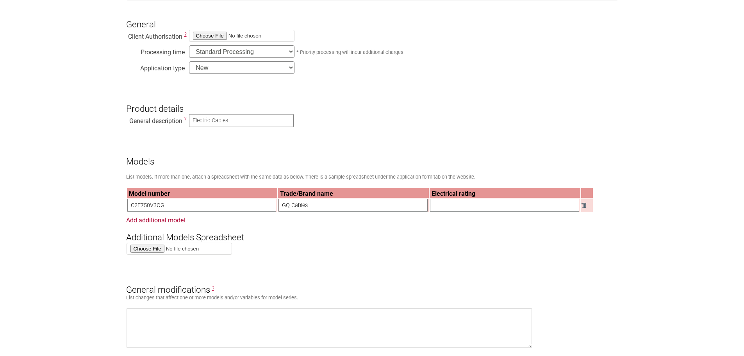
click at [453, 206] on input "text" at bounding box center [504, 205] width 149 height 13
click at [453, 212] on input "text" at bounding box center [504, 205] width 149 height 13
paste input "Electric Cable, 450/750V Copper conductor, 2Cx2.5mm2 + E (2.5mm2), V-90 PVC Ins…"
type input "Electric Cable, 450/750V Copper conductor, 2Cx2.5mm2 + E (2.5mm2), V-90 PVC Ins…"
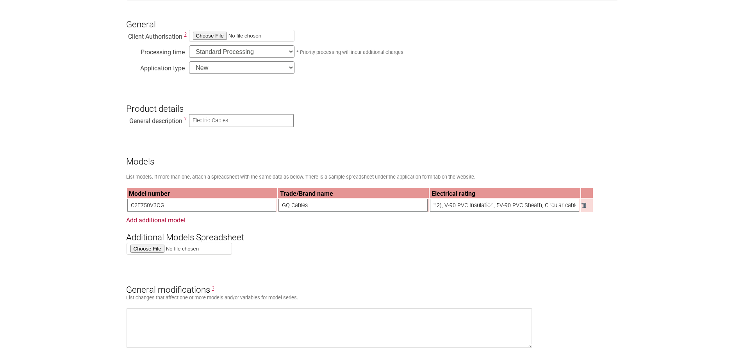
scroll to position [0, 0]
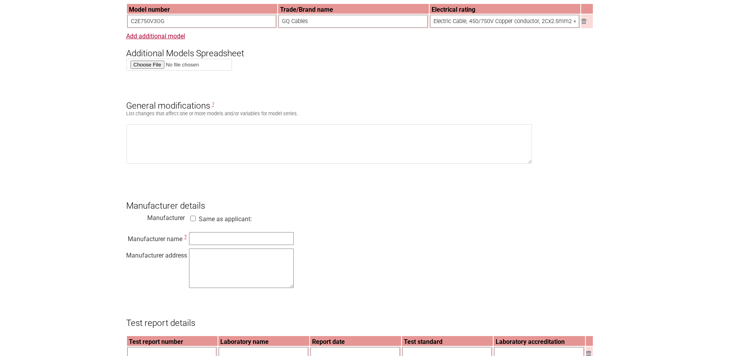
scroll to position [508, 0]
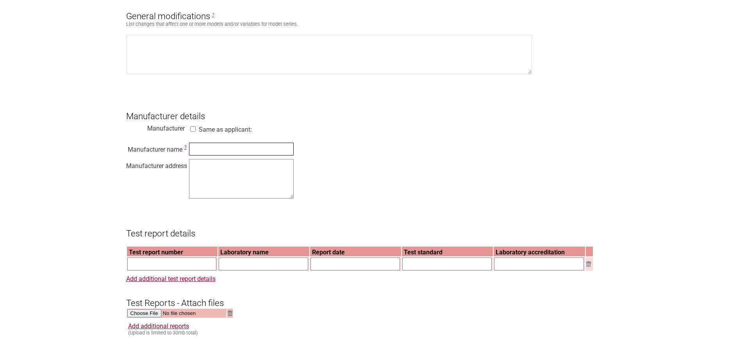
click at [211, 155] on input "text" at bounding box center [241, 149] width 105 height 13
paste input "SQ Electricals Ltd."
type input "SQ Electricals Ltd."
click at [434, 193] on div "Manufacturer name ? SQ Electricals Ltd. Manufacturer address" at bounding box center [372, 171] width 492 height 59
click at [230, 175] on textarea at bounding box center [241, 178] width 105 height 39
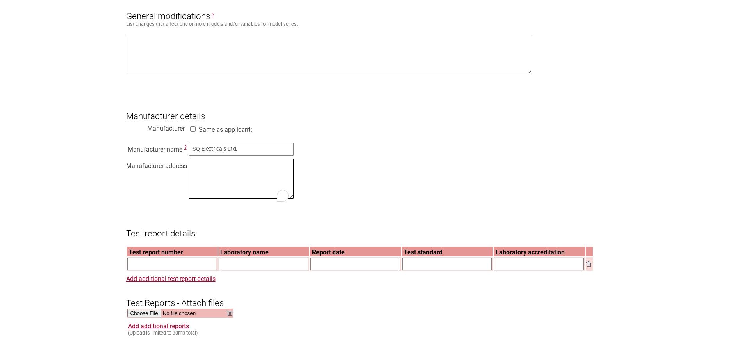
paste textarea "Plot # 40, Zone-2A, National Special Economic Zone, Mirsarai, Chattogram, Bangl…"
type textarea "Plot # 40, Zone-2A, National Special Economic Zone, Mirsarai, Chattogram, Bangl…"
click at [527, 179] on div "Manufacturer name ? SQ Electricals Ltd. Manufacturer address Plot # 40, Zone-2A…" at bounding box center [372, 171] width 492 height 59
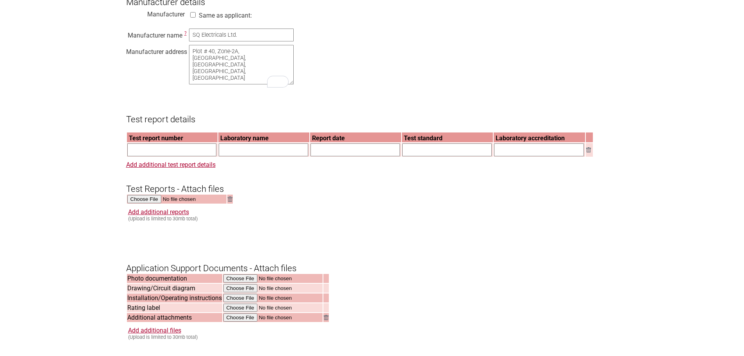
scroll to position [625, 0]
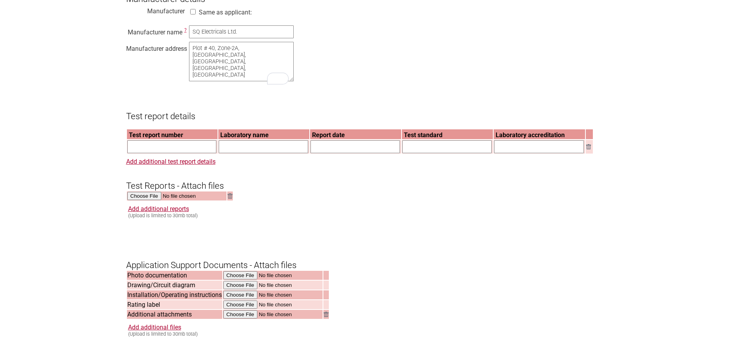
click at [139, 151] on input "text" at bounding box center [171, 146] width 89 height 13
paste input "30E-25-0100-TRP-117996-0"
type input "30E-25-0100-TRP-117996-0"
click at [236, 153] on input "text" at bounding box center [263, 146] width 89 height 13
type input "Vipac Engineers & Scientists Ltd"
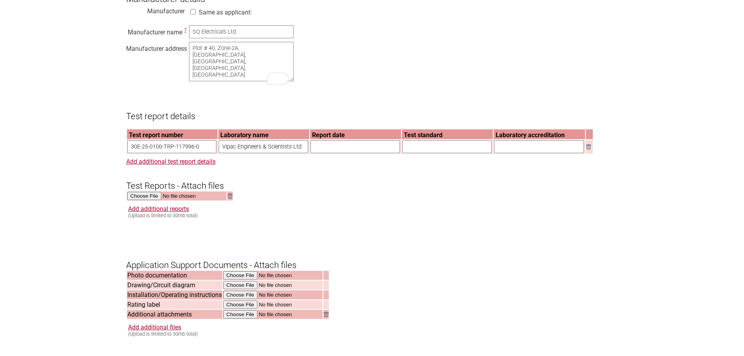
click at [351, 153] on input "text" at bounding box center [355, 146] width 89 height 13
type input "22-Sep-2025"
click at [419, 153] on input "text" at bounding box center [446, 146] width 89 height 13
click at [418, 153] on input "text" at bounding box center [446, 146] width 89 height 13
paste input "AS/NZS 5000.2:2006"
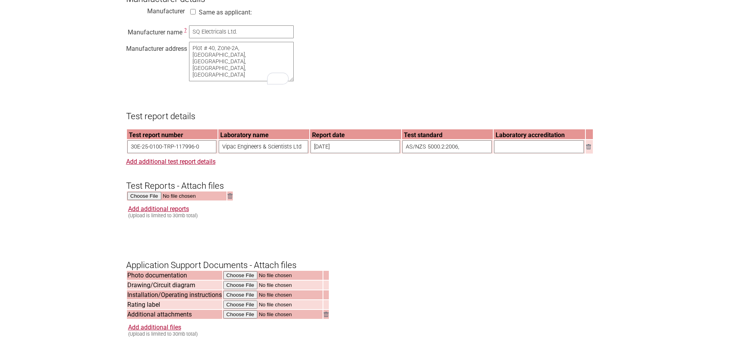
type input "AS/NZS 5000.2:2006, AS/NZS 1125:2001 + A1:2004, AS/NZS 3808:2000 + A1:2002 + A2…"
click at [511, 153] on input "text" at bounding box center [539, 146] width 90 height 13
type input "NATA"
click at [502, 231] on form "Resume key: TZCyqI62 Please record this key, it will enable you to resume your …" at bounding box center [372, 111] width 492 height 1148
click at [164, 165] on link "Add additional test report details" at bounding box center [170, 161] width 89 height 7
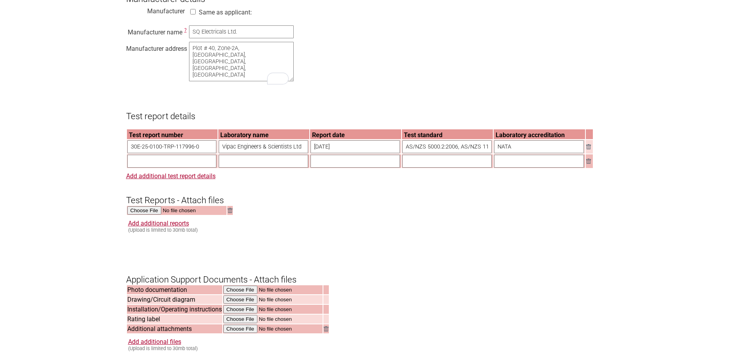
click at [148, 168] on input "text" at bounding box center [171, 161] width 89 height 13
paste input "CLTR20337R1"
type input "CLTR20337R1"
click at [257, 168] on input "text" at bounding box center [263, 161] width 89 height 13
type input "CabLab Pty Ltd"
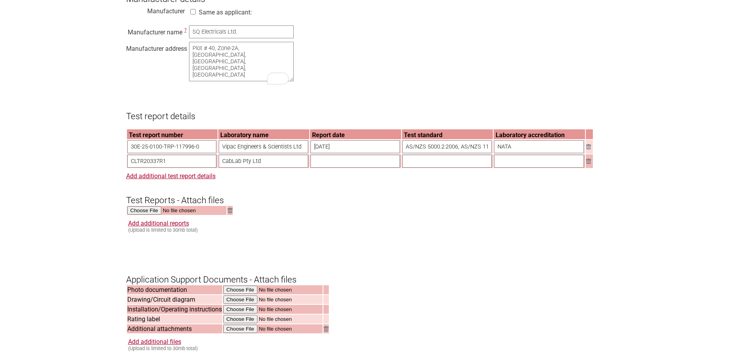
click at [331, 168] on input "text" at bounding box center [355, 161] width 89 height 13
type input "29-Aug-2025"
click at [416, 168] on input "text" at bounding box center [446, 161] width 89 height 13
type input "AS/NZS 1660.2.3:1998, Clause 2.6"
click at [514, 168] on input "text" at bounding box center [539, 161] width 90 height 13
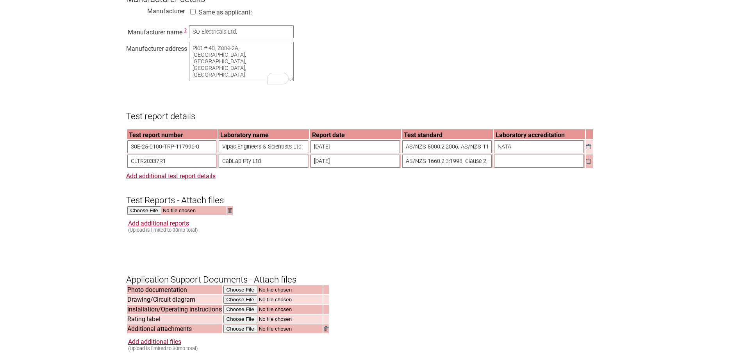
type input "NATA"
click at [448, 227] on form "Resume key: TZCyqI62 Please record this key, it will enable you to resume your …" at bounding box center [372, 118] width 492 height 1162
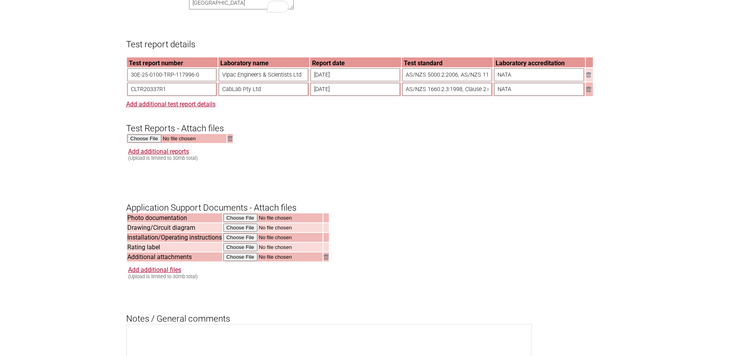
scroll to position [703, 0]
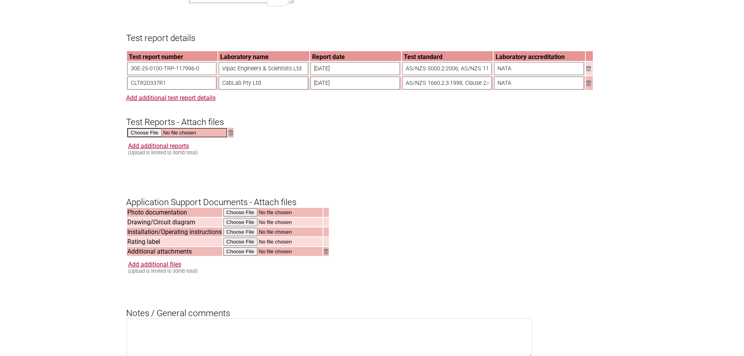
click at [148, 137] on input "file" at bounding box center [177, 132] width 100 height 9
type input "C:\fakepath\30E-25-0100-TRP-117996-0 - Electrical Safety Report_Group2.pdf"
click at [155, 149] on link "Add additional reports" at bounding box center [158, 144] width 61 height 7
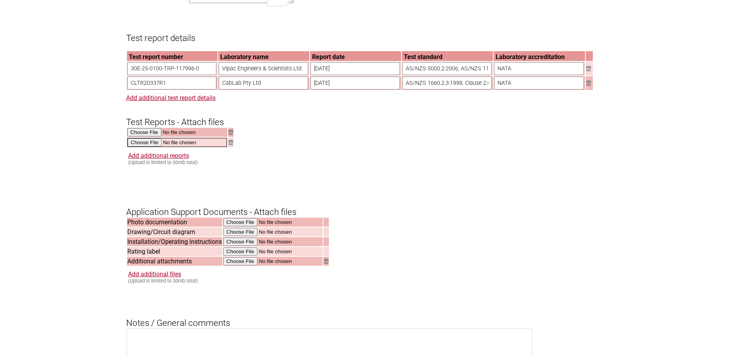
click at [148, 147] on input "file" at bounding box center [177, 142] width 100 height 9
type input "C:\fakepath\CLTR20337R1.pdf"
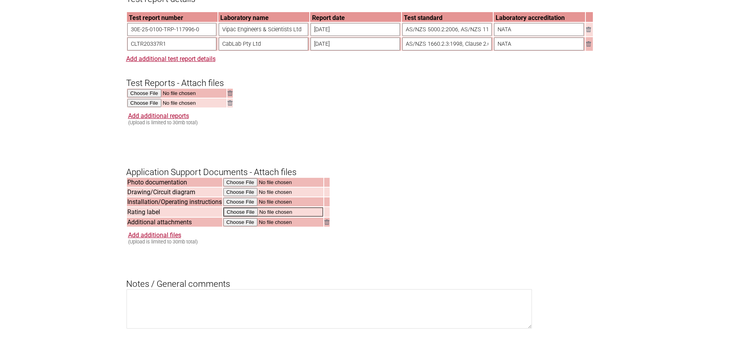
click at [237, 216] on input "file" at bounding box center [273, 211] width 100 height 9
type input "C:\fakepath\GQ Label.pdf"
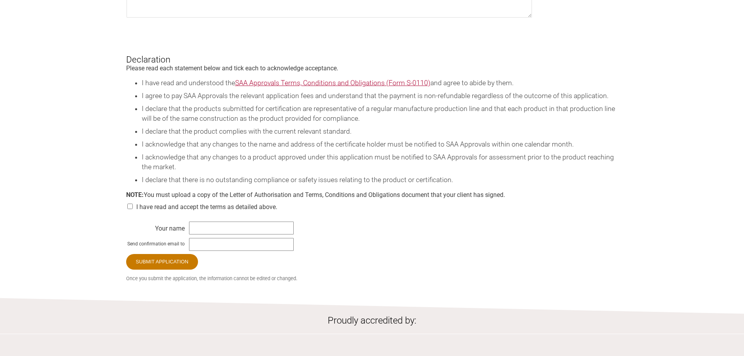
scroll to position [1055, 0]
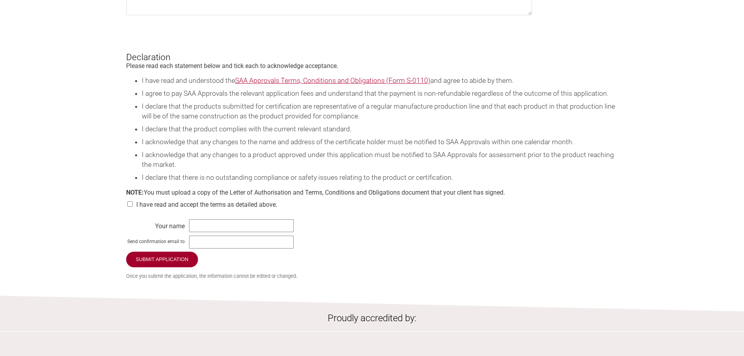
click at [129, 207] on input "checkbox" at bounding box center [130, 203] width 8 height 5
checkbox input "true"
click at [207, 232] on input "text" at bounding box center [241, 225] width 105 height 13
type input "Mohamed Husain"
type input "mohamedh@vipac.com.au"
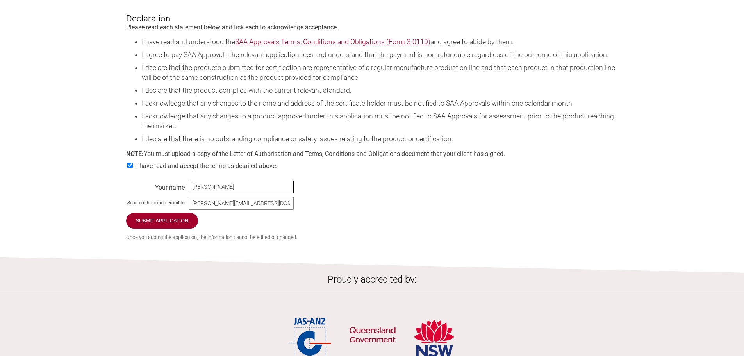
scroll to position [1094, 0]
click at [161, 229] on input "Submit Application" at bounding box center [162, 220] width 73 height 16
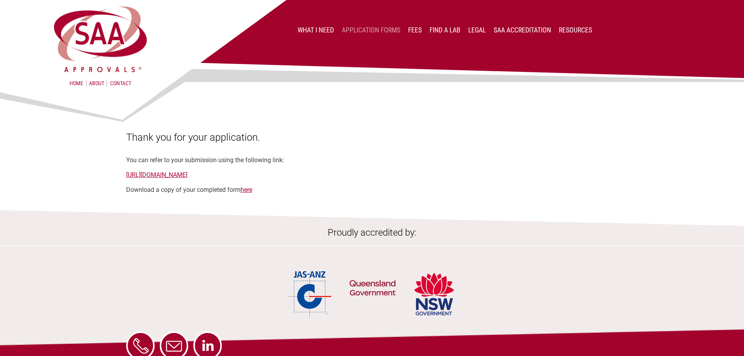
click at [363, 31] on link "Application Forms" at bounding box center [371, 30] width 59 height 8
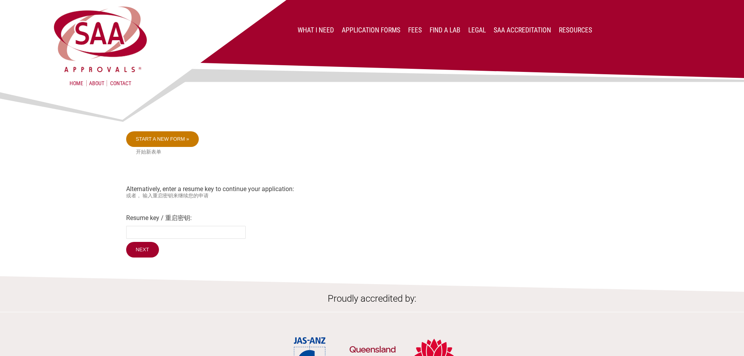
click at [173, 140] on link "Start a new form »" at bounding box center [162, 139] width 73 height 16
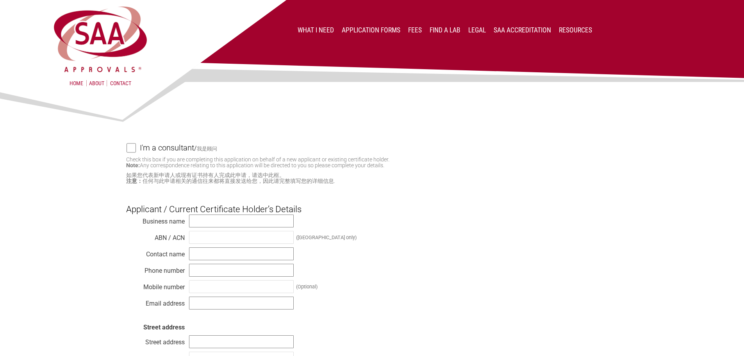
click at [132, 149] on input "I'm a consultant / 我是顾问" at bounding box center [131, 148] width 9 height 10
checkbox input "true"
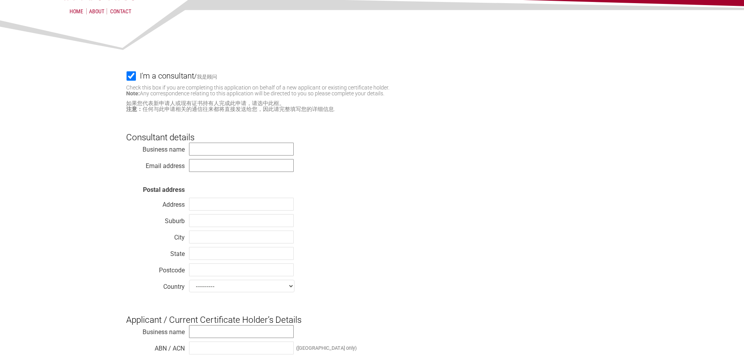
scroll to position [78, 0]
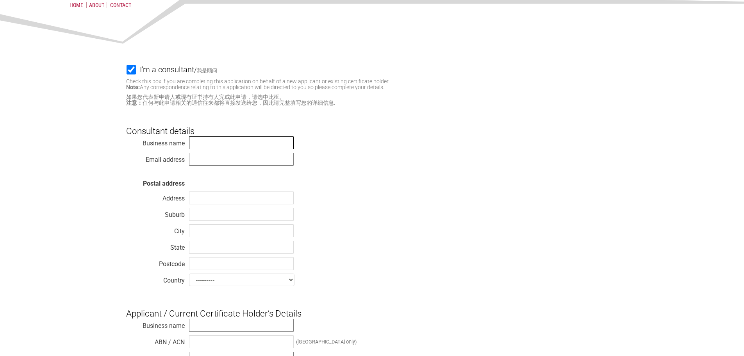
click at [211, 144] on input "text" at bounding box center [241, 142] width 105 height 13
type input "Vipac Engineers & Scientists Ltd"
type input "[PERSON_NAME][EMAIL_ADDRESS][DOMAIN_NAME]"
type input "[STREET_ADDRESS]"
type input "[GEOGRAPHIC_DATA]"
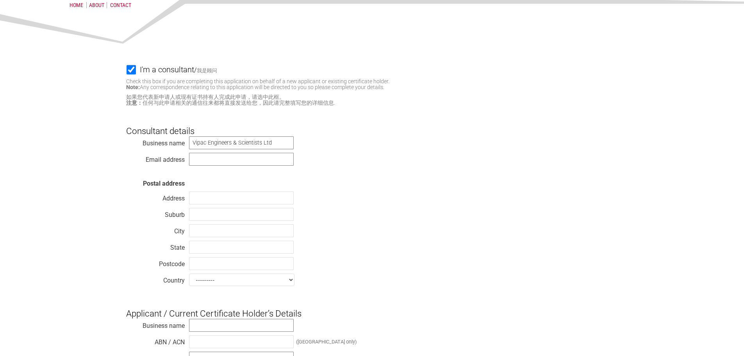
type input "[GEOGRAPHIC_DATA]"
type input "VIC"
type input "3207"
select select "[GEOGRAPHIC_DATA]"
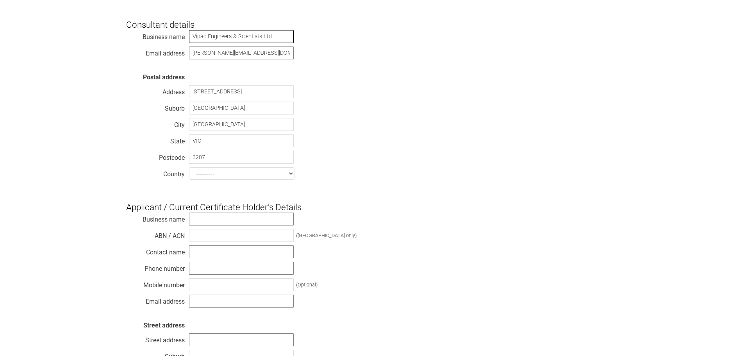
scroll to position [195, 0]
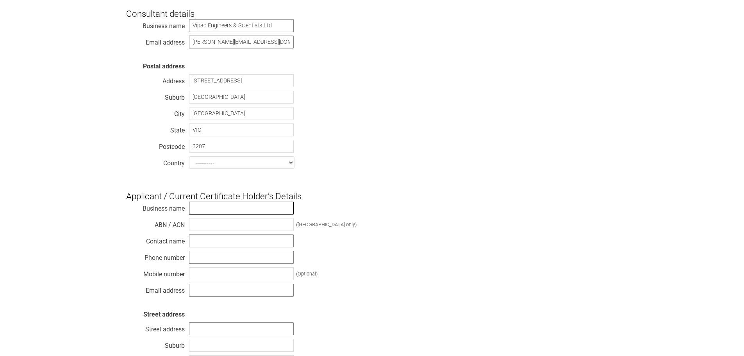
click at [198, 213] on input "text" at bounding box center [241, 208] width 105 height 13
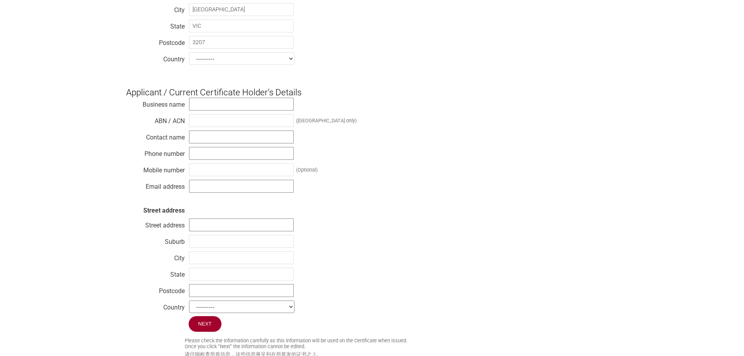
scroll to position [312, 0]
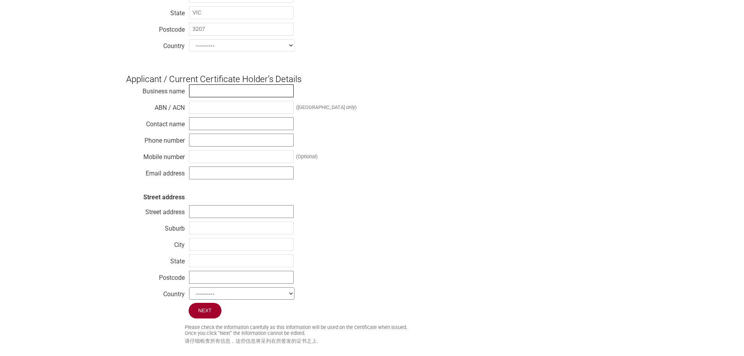
click at [202, 97] on input "text" at bounding box center [241, 90] width 105 height 13
paste input "GQ Cables Pty Ltd"
type input "GQ Cables Pty Ltd"
click at [202, 112] on input "text" at bounding box center [241, 107] width 105 height 13
paste input "34 684 924 249"
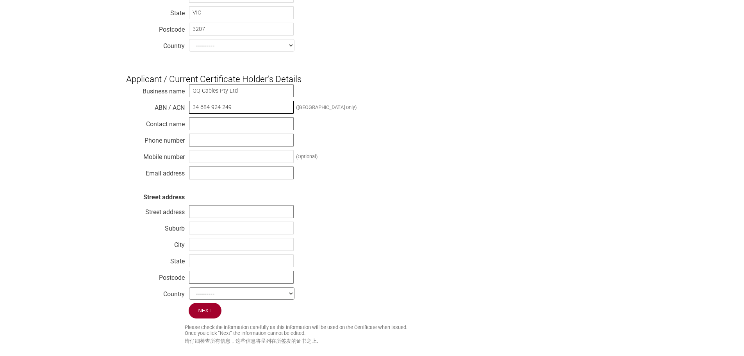
type input "34 684 924 249"
click at [207, 128] on input "text" at bounding box center [241, 123] width 105 height 13
click at [232, 130] on input "text" at bounding box center [241, 123] width 105 height 13
paste input "[PERSON_NAME] [PERSON_NAME]"
type input "[PERSON_NAME] [PERSON_NAME]"
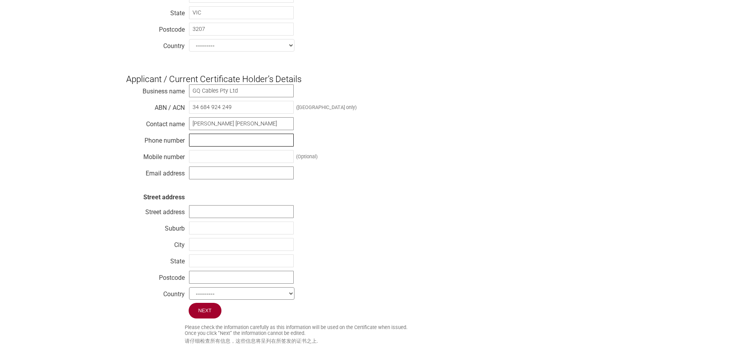
click at [254, 146] on input "text" at bounding box center [241, 140] width 105 height 13
paste input "[PHONE_NUMBER]"
type input "[PHONE_NUMBER]"
click at [219, 161] on input "text" at bounding box center [241, 156] width 105 height 13
paste input "[PHONE_NUMBER]"
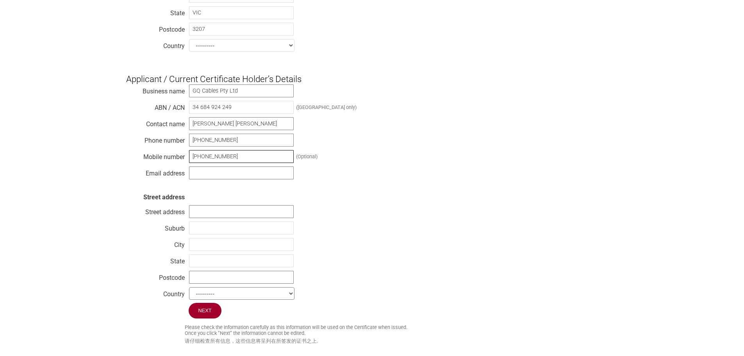
type input "[PHONE_NUMBER]"
click at [246, 179] on input "text" at bounding box center [241, 172] width 105 height 13
paste input "[EMAIL_ADDRESS][DOMAIN_NAME]"
type input "[EMAIL_ADDRESS][DOMAIN_NAME]"
click at [453, 194] on div "Business name GQ Cables Pty Ltd ABN / ACN 34 684 924 249 (Australia only) Conta…" at bounding box center [372, 193] width 492 height 219
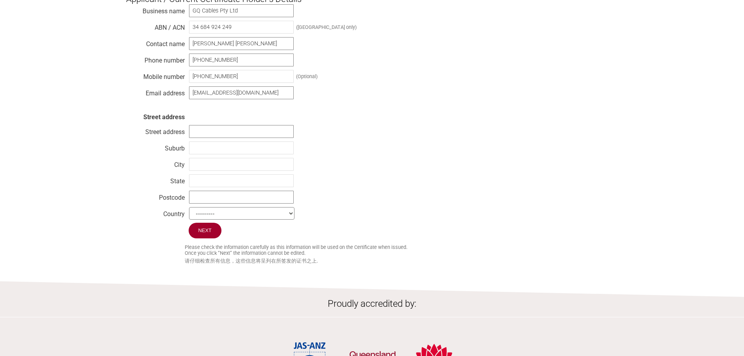
scroll to position [430, 0]
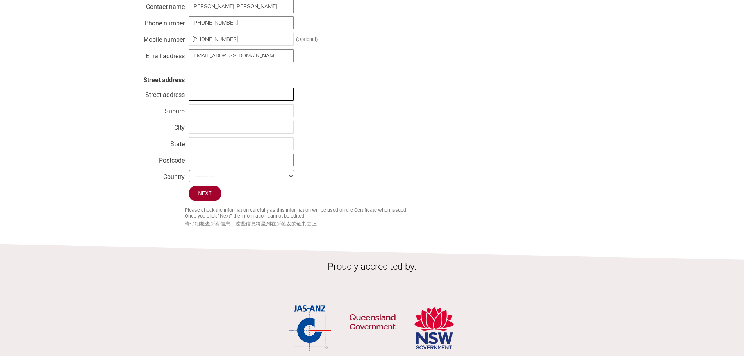
click at [216, 101] on input "text" at bounding box center [241, 94] width 105 height 13
type input "[STREET_ADDRESS],"
click at [220, 117] on input "text" at bounding box center [241, 110] width 105 height 13
type input "Holsworthy"
click at [227, 134] on input "text" at bounding box center [241, 127] width 105 height 13
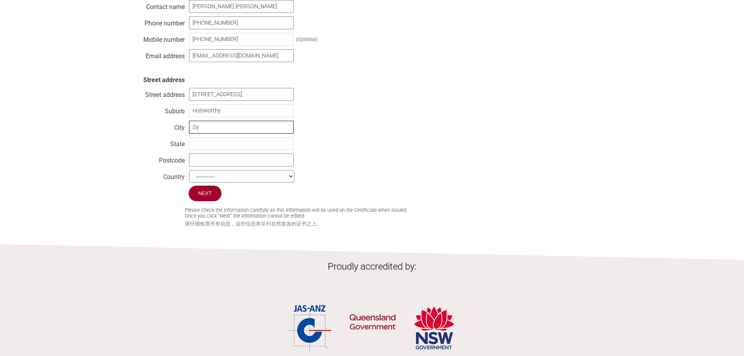
type input "[GEOGRAPHIC_DATA]"
click at [233, 150] on input "text" at bounding box center [241, 143] width 105 height 13
type input "[GEOGRAPHIC_DATA]"
type input "2127"
select select "[GEOGRAPHIC_DATA]"
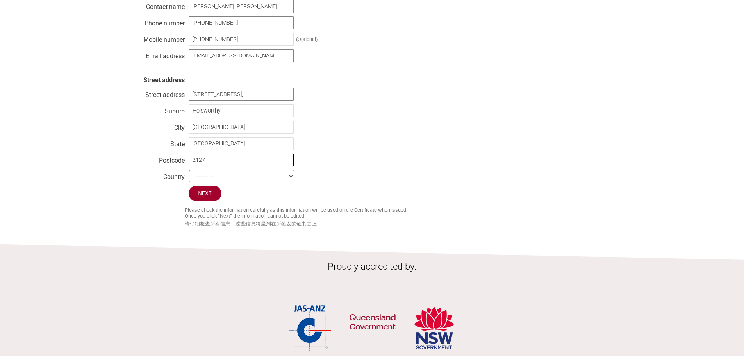
drag, startPoint x: 208, startPoint y: 166, endPoint x: 199, endPoint y: 168, distance: 8.8
click at [199, 166] on input "2127" at bounding box center [241, 160] width 105 height 13
type input "2173"
click at [209, 201] on input "Next" at bounding box center [206, 194] width 34 height 16
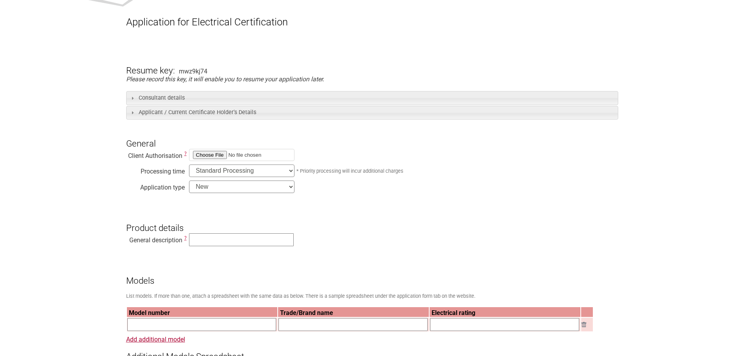
scroll to position [117, 0]
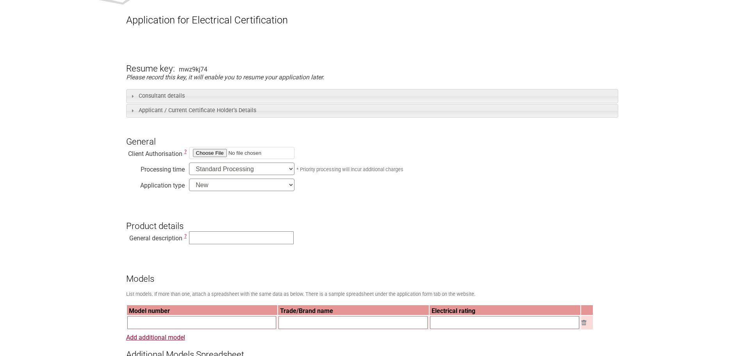
click at [203, 155] on input "file" at bounding box center [241, 153] width 105 height 12
type input "C:\fakepath\Authority Letter.pdf"
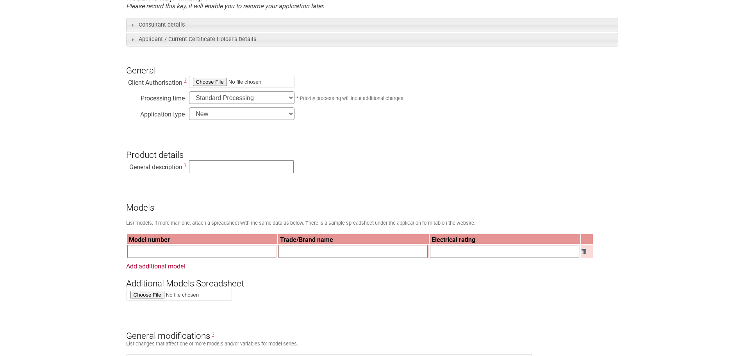
scroll to position [195, 0]
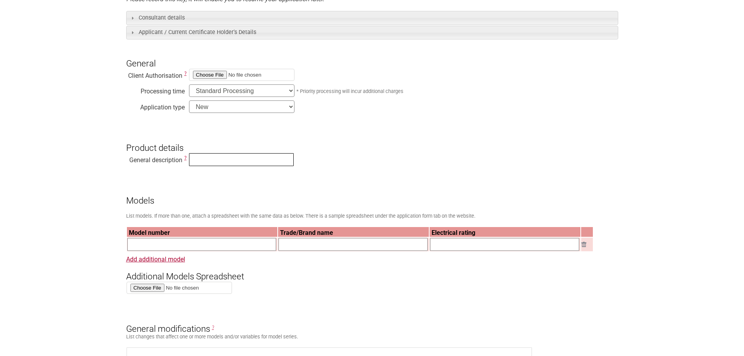
click at [206, 161] on input "text" at bounding box center [241, 159] width 105 height 13
type input "Electric Cables"
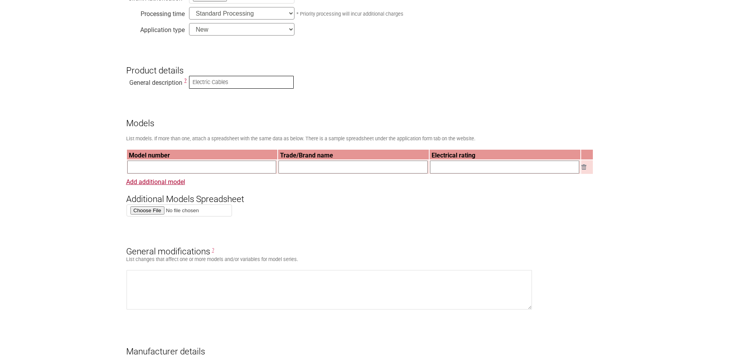
scroll to position [273, 0]
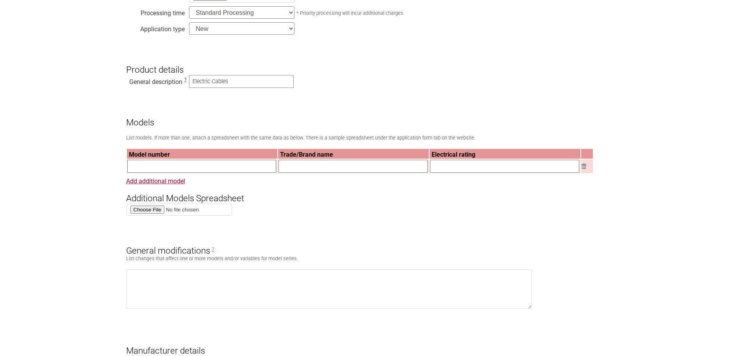
click at [156, 169] on input "text" at bounding box center [201, 166] width 149 height 13
paste input "BW1KV1CA1RD"
type input "BW1KV1CA1RD"
click at [150, 182] on link "Add additional model" at bounding box center [155, 180] width 59 height 7
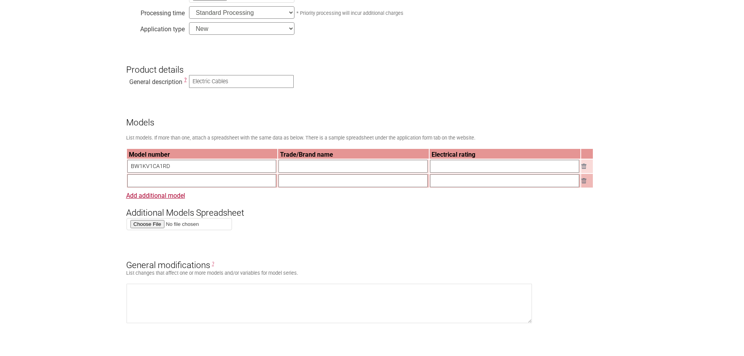
click at [166, 184] on input "text" at bounding box center [201, 180] width 149 height 13
paste input "BW1KV1CXEC"
type input "BW1KV1CXEC"
click at [311, 171] on input "text" at bounding box center [353, 166] width 149 height 13
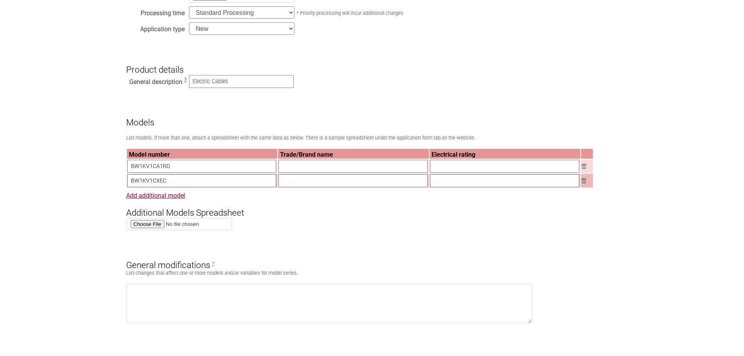
paste input "GQ Cables"
type input "GQ Cables"
click at [302, 186] on input "text" at bounding box center [353, 180] width 149 height 13
paste input "GQ Cables"
type input "GQ Cables"
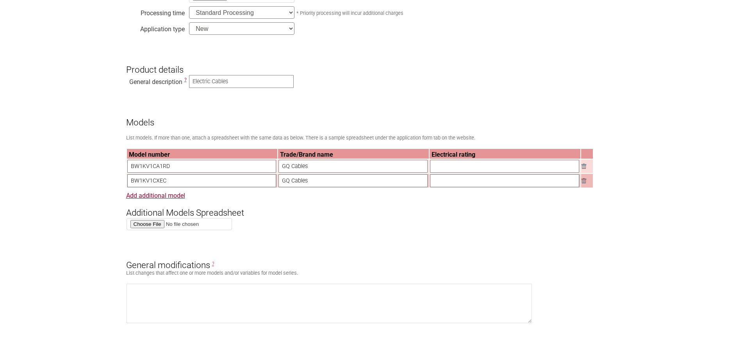
click at [460, 166] on input "text" at bounding box center [504, 166] width 149 height 13
click at [453, 172] on input "text" at bounding box center [504, 166] width 149 height 13
paste input "Electric Cable, 0.6/1kV Copper conductor, 1x1mm2, PVC (V-90) insulated, unsheat…"
type input "Electric Cable, 0.6/1kV Copper conductor, 1x1mm2, PVC (V-90) insulated, unsheat…"
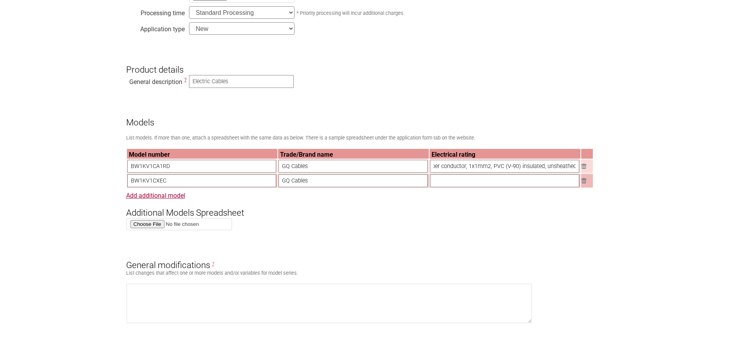
scroll to position [0, 0]
click at [454, 186] on input "text" at bounding box center [504, 180] width 149 height 13
paste input "Electric Cable, 0.6/1kV Copper conductor, 1x2.5mm2, PVC (V-90) insulated, unshe…"
type input "Electric Cable, 0.6/1kV Copper conductor, 1x2.5mm2, PVC (V-90) insulated, unshe…"
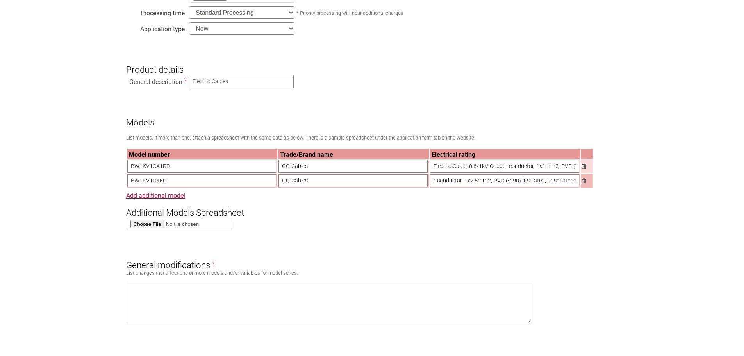
scroll to position [0, 0]
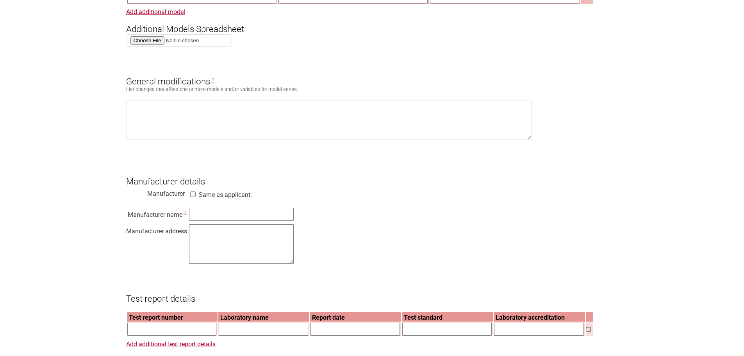
scroll to position [469, 0]
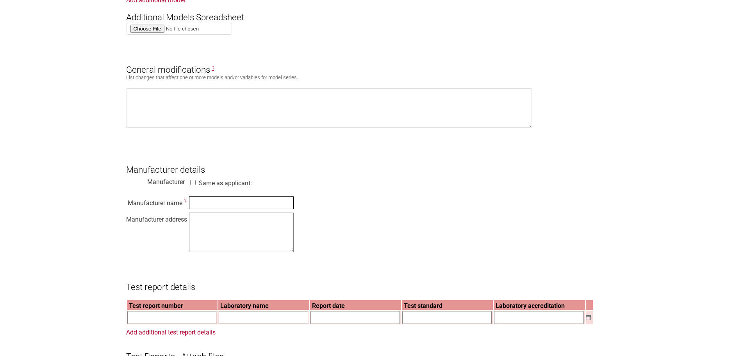
click at [204, 209] on input "text" at bounding box center [241, 202] width 105 height 13
paste input "SQ Electricals Ltd."
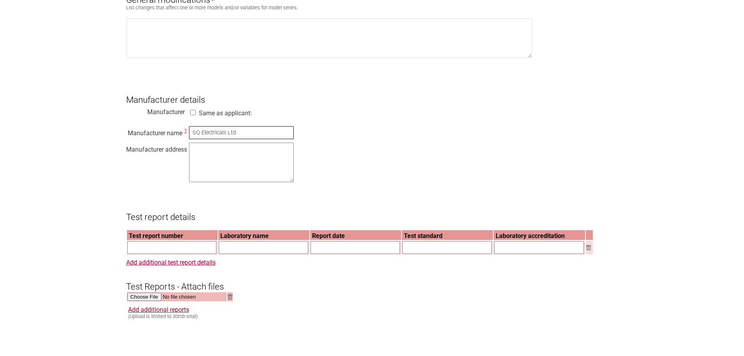
scroll to position [547, 0]
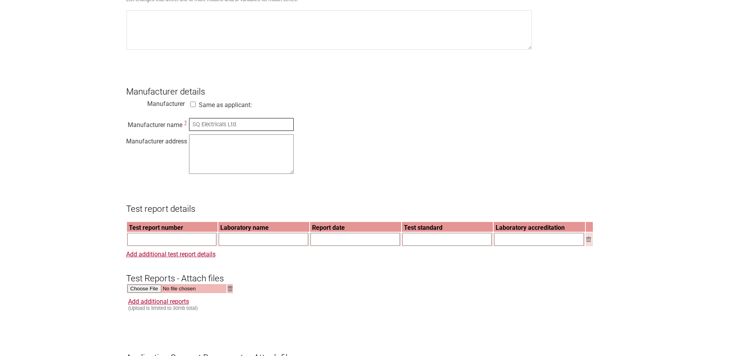
type input "SQ Electricals Ltd."
click at [209, 153] on textarea at bounding box center [241, 153] width 105 height 39
paste textarea "Plot # 40, Zone-2A, National Special Economic Zone, Mirsarai, Chattogram, Bangl…"
type textarea "Plot # 40, Zone-2A, National Special Economic Zone, Mirsarai, Chattogram, Bangl…"
click at [379, 170] on div "Manufacturer name ? SQ Electricals Ltd. Manufacturer address Plot # 40, Zone-2A…" at bounding box center [372, 147] width 492 height 59
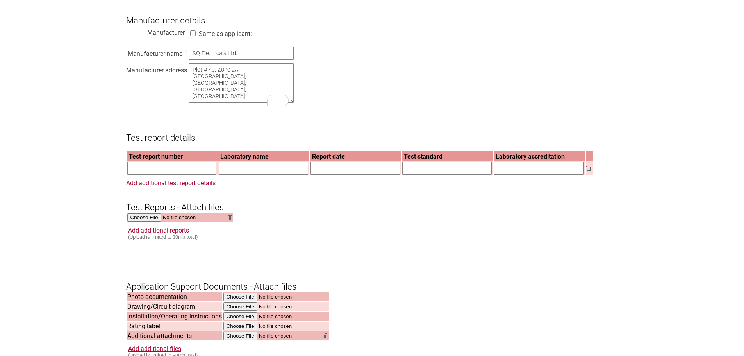
scroll to position [625, 0]
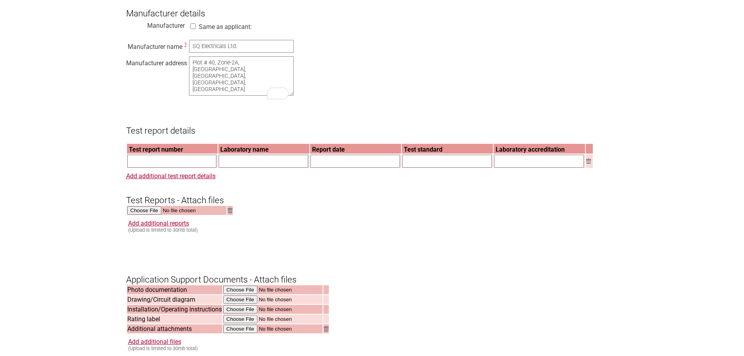
click at [151, 168] on input "text" at bounding box center [171, 161] width 89 height 13
paste input "30E-25-0100-TRP-116586-0"
type input "30E-25-0100-TRP-116586-0"
click at [252, 168] on input "text" at bounding box center [263, 161] width 89 height 13
type input "Vipac Engineers & Scientists Ltd"
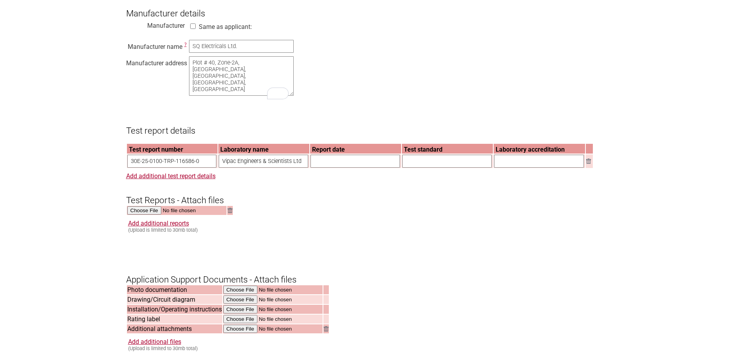
click at [343, 166] on input "text" at bounding box center [355, 161] width 89 height 13
type input "22-Sep-2025"
click at [420, 168] on input "text" at bounding box center [446, 161] width 89 height 13
paste input "AS/NZS 5000.1:2005 + A1:2006"
click at [484, 168] on input "AS/NZS 5000.1:2005 + A1:2006," at bounding box center [446, 161] width 89 height 13
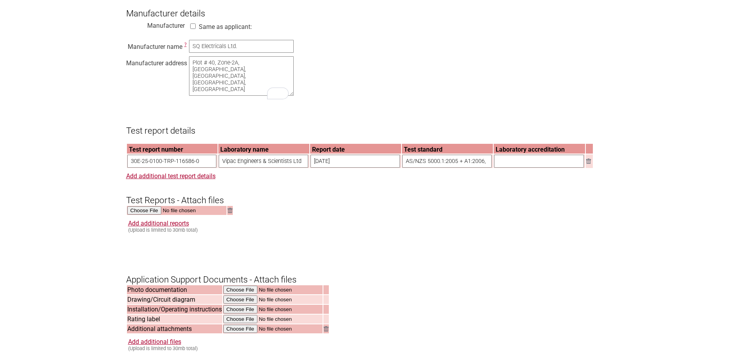
paste input "AS/NZS 1125:2001 + A1:2004"
click at [486, 168] on input "AS/NZS 5000.1:2005 + A1:2006, AS/NZS 1125:2001 + A1:2004," at bounding box center [446, 161] width 89 height 13
click at [480, 168] on input "AS/NZS 5000.1:2005 + A1:2006, AS/NZS 1125:2001 + A1:2004," at bounding box center [446, 161] width 89 height 13
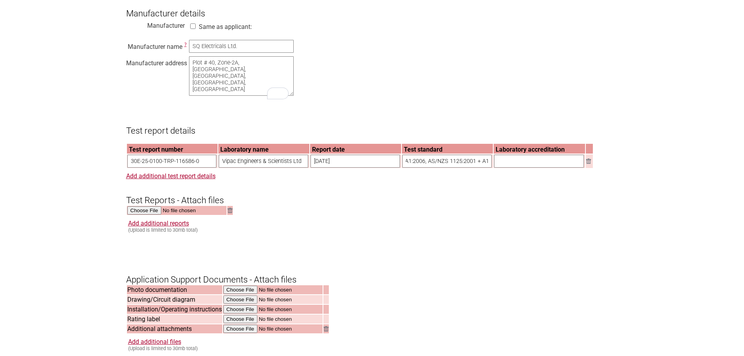
scroll to position [0, 75]
drag, startPoint x: 485, startPoint y: 172, endPoint x: 498, endPoint y: 179, distance: 15.0
click at [485, 168] on input "AS/NZS 5000.1:2005 + A1:2006, AS/NZS 1125:2001 + A1:2004," at bounding box center [446, 161] width 89 height 13
drag, startPoint x: 484, startPoint y: 171, endPoint x: 489, endPoint y: 172, distance: 5.6
click at [484, 168] on input "AS/NZS 5000.1:2005 + A1:2006, AS/NZS 1125:2001 + A1:2004," at bounding box center [446, 161] width 89 height 13
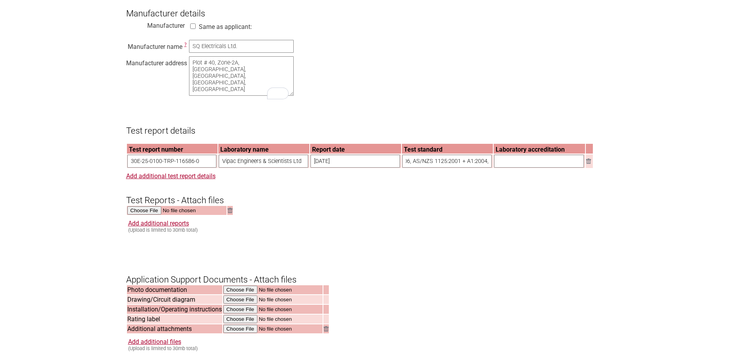
scroll to position [0, 75]
paste input "AS/NZS 3808:2000 + A1:2002 + A2:2004"
type input "AS/NZS 5000.1:2005 + A1:2006, AS/NZS 1125:2001 + A1:2004, AS/NZS 3808:2000 + A1…"
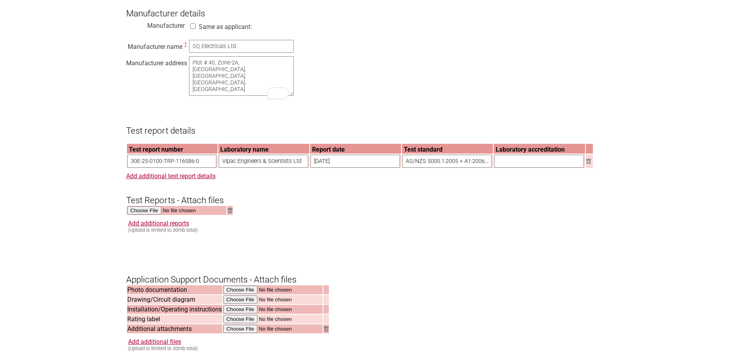
click at [514, 168] on input "text" at bounding box center [539, 161] width 90 height 13
type input "NATA"
click at [527, 229] on div "Add additional reports (Upload is limited to 30mb total)" at bounding box center [373, 226] width 490 height 13
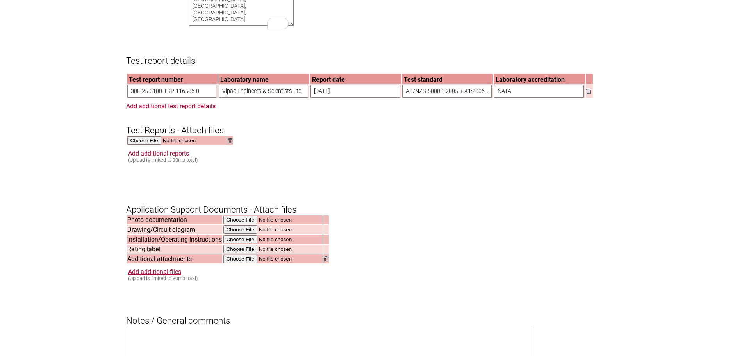
scroll to position [703, 0]
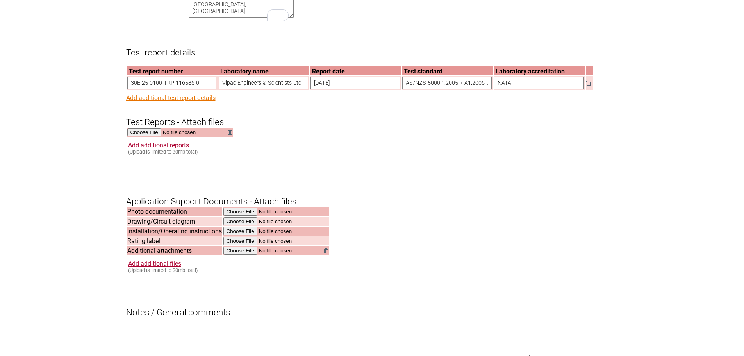
click at [157, 102] on link "Add additional test report details" at bounding box center [170, 97] width 89 height 7
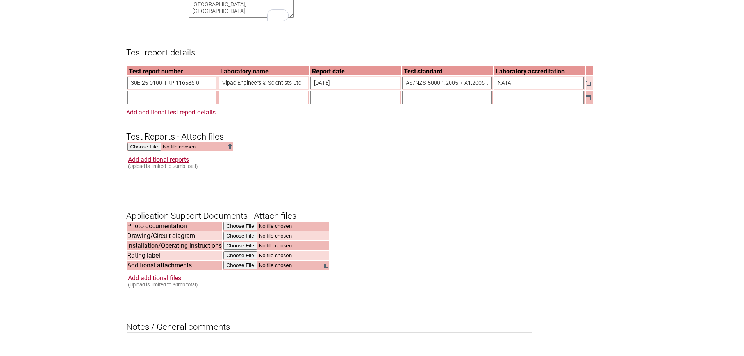
click at [150, 104] on input "text" at bounding box center [171, 97] width 89 height 13
type input "CLTR20337R1"
click at [244, 104] on input "text" at bounding box center [263, 97] width 89 height 13
type input "CabLab Pty Ltd"
click at [349, 104] on input "text" at bounding box center [355, 97] width 89 height 13
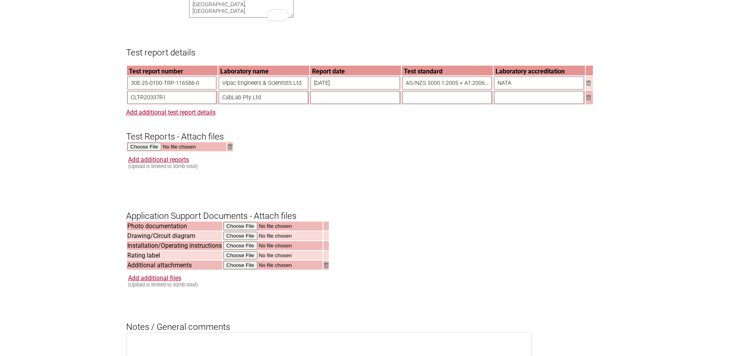
type input "29-Aug-2025"
click at [429, 104] on input "text" at bounding box center [446, 97] width 89 height 13
type input "AS/NZS 1660.2.3:1998, Clause 2.6"
click at [520, 104] on input "text" at bounding box center [539, 97] width 90 height 13
type input "NATA"
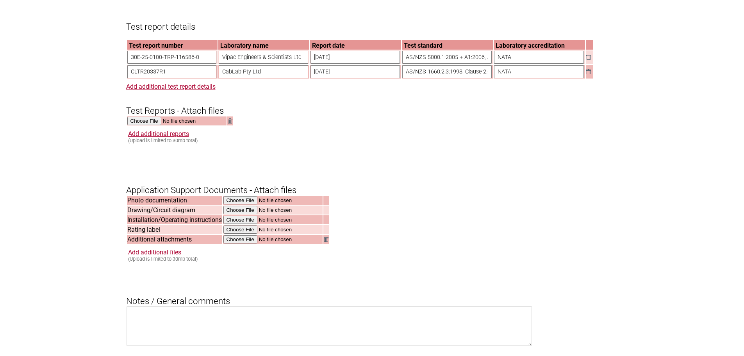
scroll to position [742, 0]
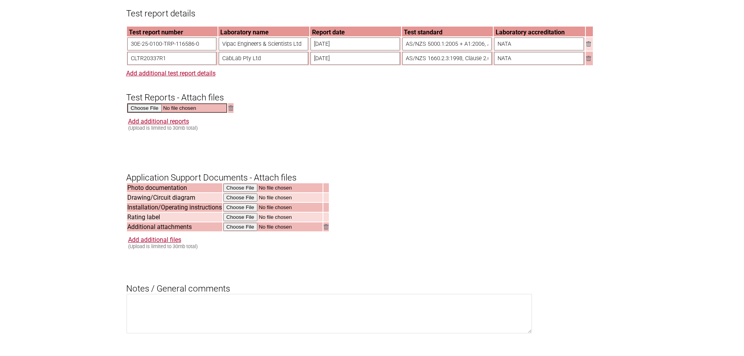
click at [144, 112] on input "file" at bounding box center [177, 108] width 100 height 9
type input "C:\fakepath\30E-25-0100-TRP-116586-0 - Electrical Safety Report_Group3.pdf"
click at [152, 124] on link "Add additional reports" at bounding box center [158, 120] width 61 height 7
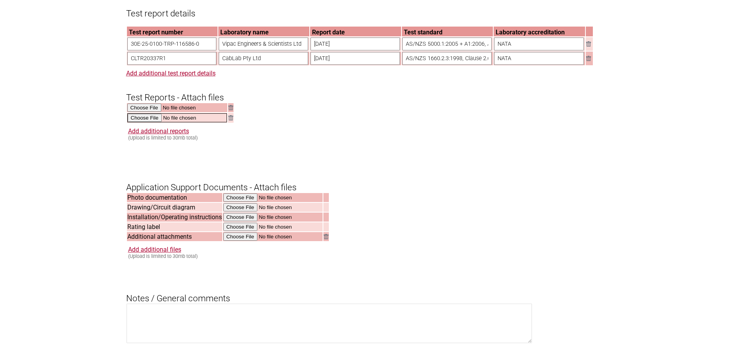
click at [147, 122] on input "file" at bounding box center [177, 117] width 100 height 9
type input "C:\fakepath\CLTR20337R1.pdf"
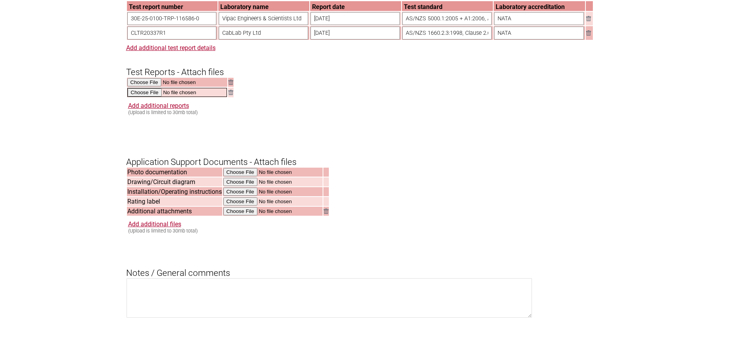
scroll to position [781, 0]
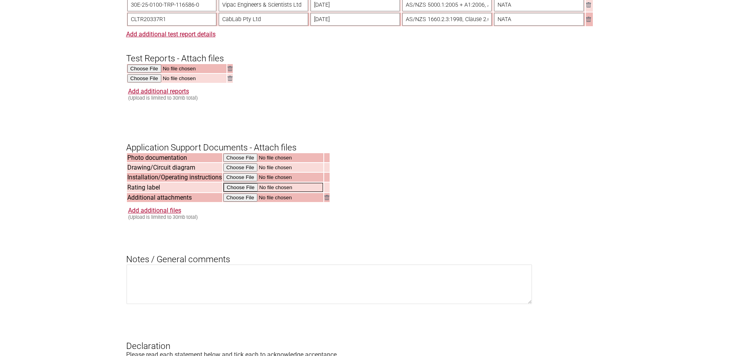
click at [244, 192] on input "file" at bounding box center [273, 187] width 100 height 9
type input "C:\fakepath\GQ Label.pdf"
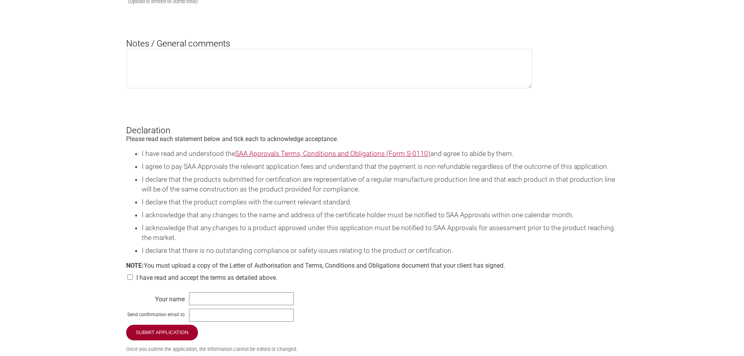
scroll to position [1016, 0]
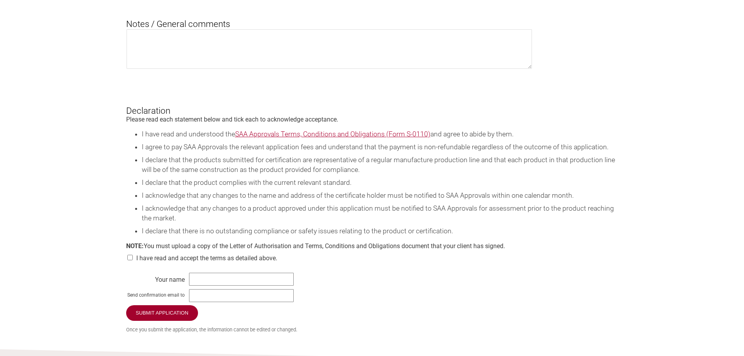
click at [130, 260] on input "checkbox" at bounding box center [130, 257] width 8 height 5
checkbox input "true"
click at [198, 286] on input "text" at bounding box center [241, 279] width 105 height 13
type input "Mohamed Husain"
type input "[PERSON_NAME][EMAIL_ADDRESS][DOMAIN_NAME]"
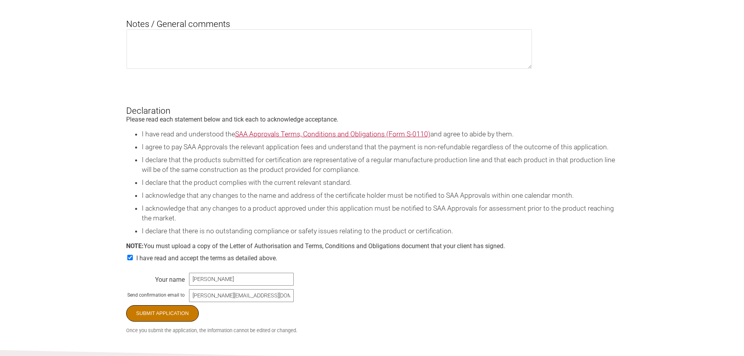
click at [170, 321] on input "Submit Application" at bounding box center [162, 313] width 73 height 16
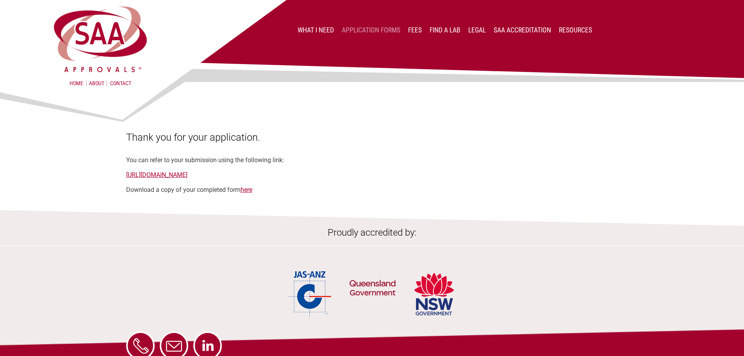
click at [369, 29] on link "Application Forms" at bounding box center [371, 30] width 59 height 8
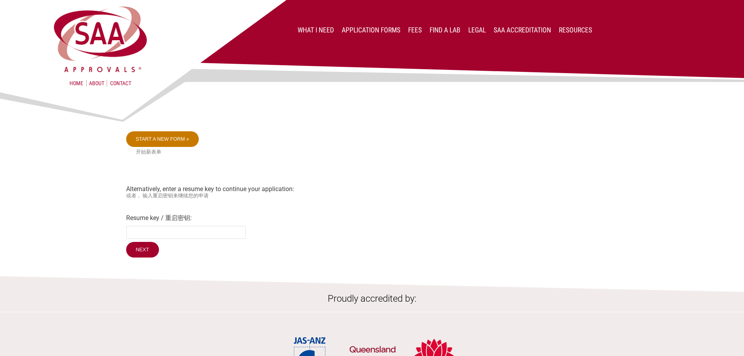
click at [170, 138] on link "Start a new form »" at bounding box center [162, 139] width 73 height 16
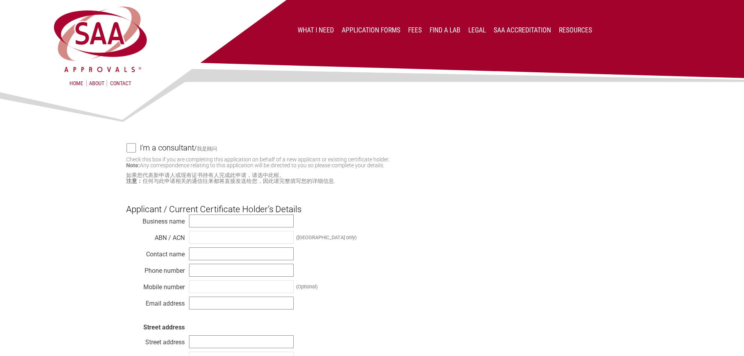
click at [129, 149] on input "I'm a consultant / 我是顾问" at bounding box center [131, 148] width 9 height 10
checkbox input "true"
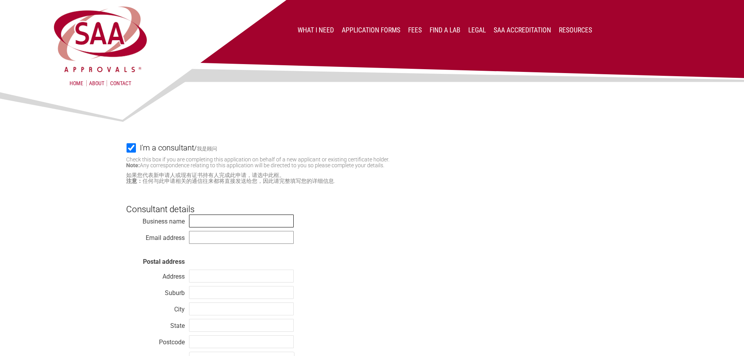
click at [220, 218] on input "text" at bounding box center [241, 220] width 105 height 13
type input "Vipac Engineers & Scientists Ltd"
type input "[PERSON_NAME][EMAIL_ADDRESS][DOMAIN_NAME]"
type input "[STREET_ADDRESS]"
type input "[GEOGRAPHIC_DATA]"
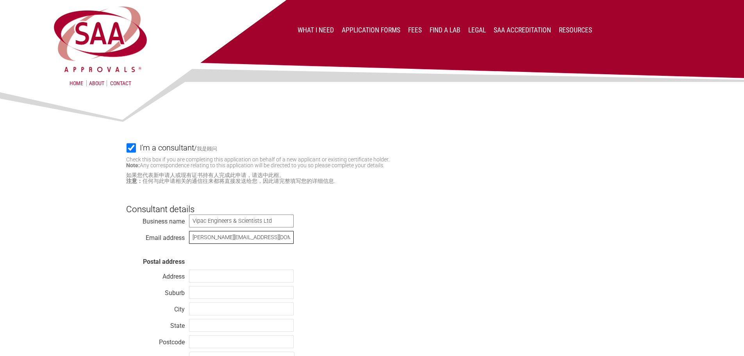
type input "[GEOGRAPHIC_DATA]"
type input "VIC"
type input "3207"
select select "[GEOGRAPHIC_DATA]"
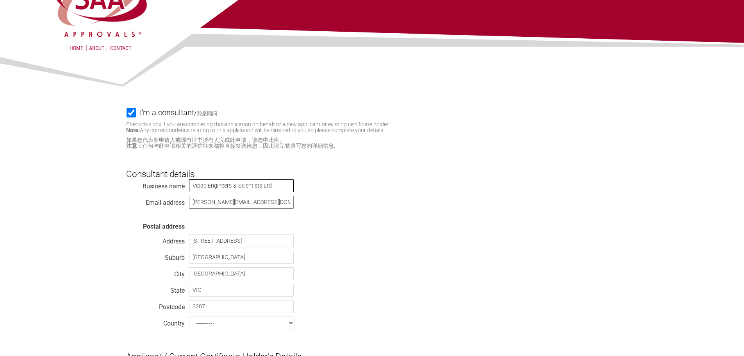
scroll to position [234, 0]
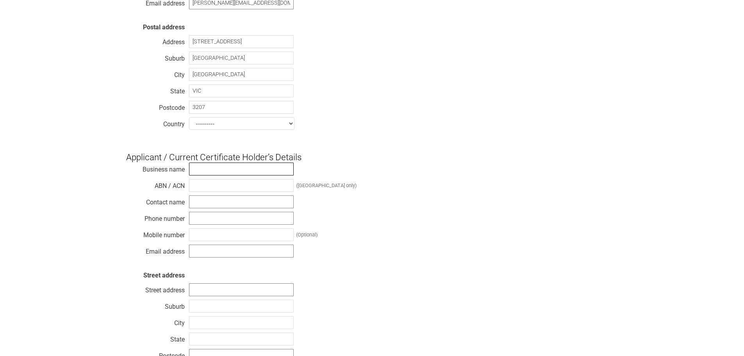
click at [206, 173] on input "text" at bounding box center [241, 168] width 105 height 13
click at [209, 170] on input "text" at bounding box center [241, 168] width 105 height 13
paste input "GQ Cables Pty Ltd"
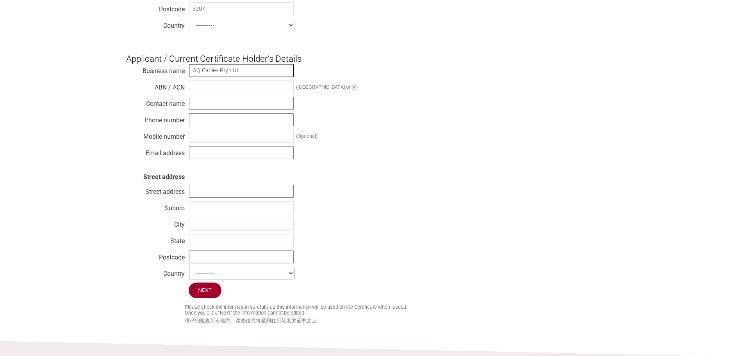
scroll to position [352, 0]
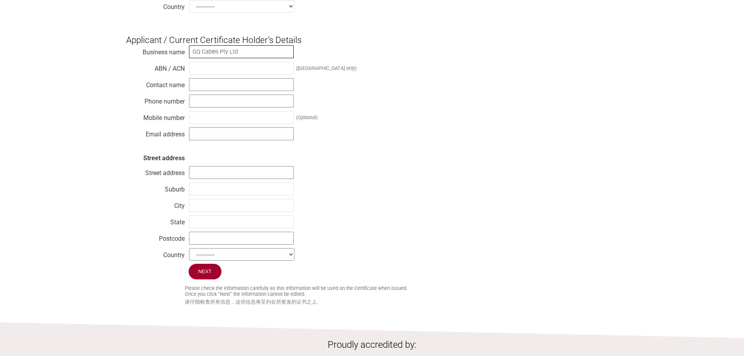
type input "GQ Cables Pty Ltd"
click at [205, 72] on input "text" at bounding box center [241, 68] width 105 height 13
type input "34 684 924 249"
click at [202, 91] on input "text" at bounding box center [241, 84] width 105 height 13
drag, startPoint x: 509, startPoint y: 172, endPoint x: 587, endPoint y: 188, distance: 79.3
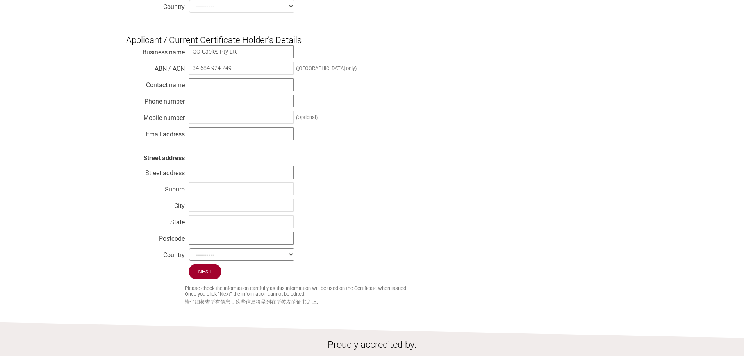
click at [511, 173] on div "Business name GQ Cables Pty Ltd ABN / ACN 34 684 924 249 (Australia only) Conta…" at bounding box center [372, 154] width 492 height 219
click at [215, 91] on input "text" at bounding box center [241, 84] width 105 height 13
paste input "Mohammad Monjurul Quader"
type input "Mohammad Monjurul Quader"
click at [202, 107] on input "text" at bounding box center [241, 101] width 105 height 13
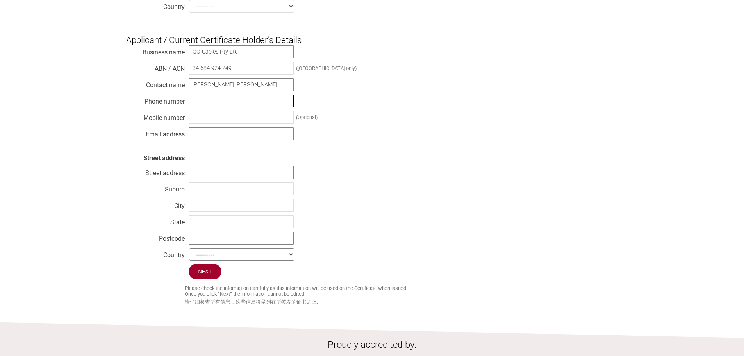
paste input "+61 432 217 355"
type input "+61 432 217 355"
click at [198, 120] on input "text" at bounding box center [241, 117] width 105 height 13
paste input "+61 432 217 355"
type input "+61 432 217 355"
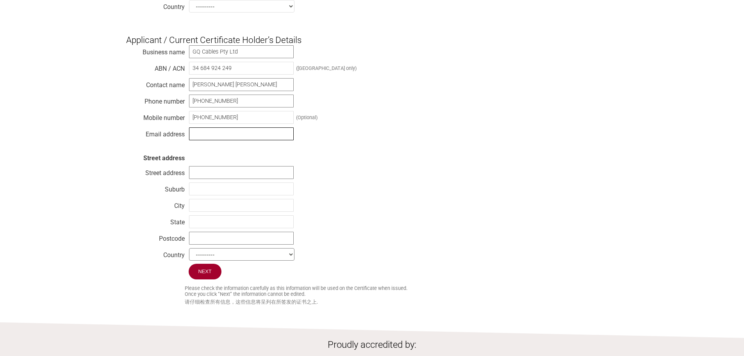
click at [200, 140] on input "text" at bounding box center [241, 133] width 105 height 13
paste input "quader_monjurul@gqcables.com"
type input "quader_monjurul@gqcables.com"
click at [363, 174] on div "Business name GQ Cables Pty Ltd ABN / ACN 34 684 924 249 (Australia only) Conta…" at bounding box center [372, 154] width 492 height 219
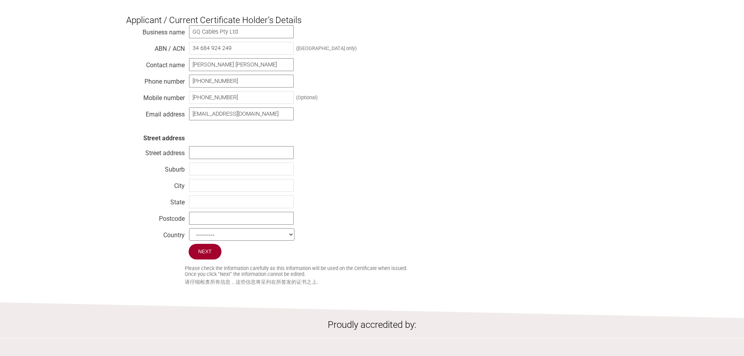
scroll to position [391, 0]
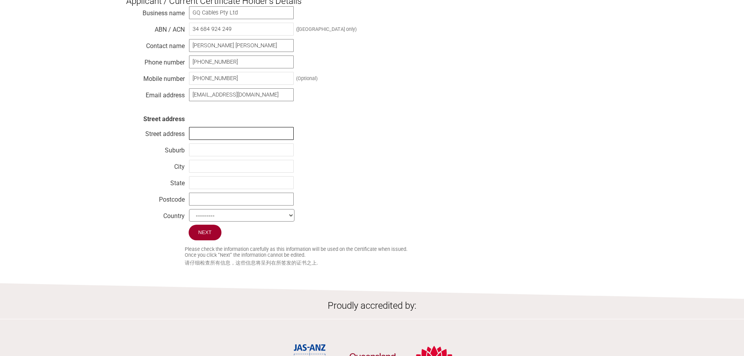
click at [203, 139] on input "text" at bounding box center [241, 133] width 105 height 13
type input "20 Salamaua Crescent,"
click at [233, 156] on input "text" at bounding box center [241, 149] width 105 height 13
type input "Holsworthy"
click at [224, 171] on input "text" at bounding box center [241, 166] width 105 height 13
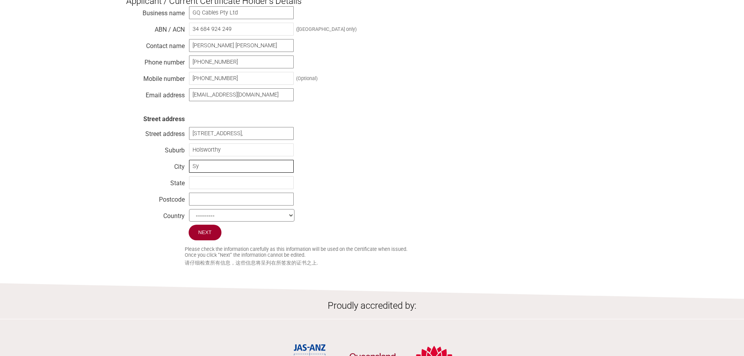
type input "Sydney"
click at [237, 189] on input "text" at bounding box center [241, 182] width 105 height 13
type input "NSW"
type input "2127"
select select "Australia"
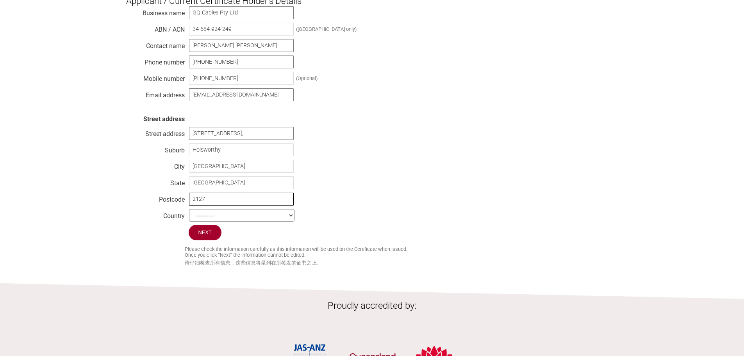
drag, startPoint x: 215, startPoint y: 209, endPoint x: 197, endPoint y: 204, distance: 18.7
click at [199, 205] on input "2127" at bounding box center [241, 199] width 105 height 13
type input "2173"
click at [357, 205] on div "Business name GQ Cables Pty Ltd ABN / ACN 34 684 924 249 (Australia only) Conta…" at bounding box center [372, 115] width 492 height 219
click at [210, 241] on input "Next" at bounding box center [206, 233] width 34 height 16
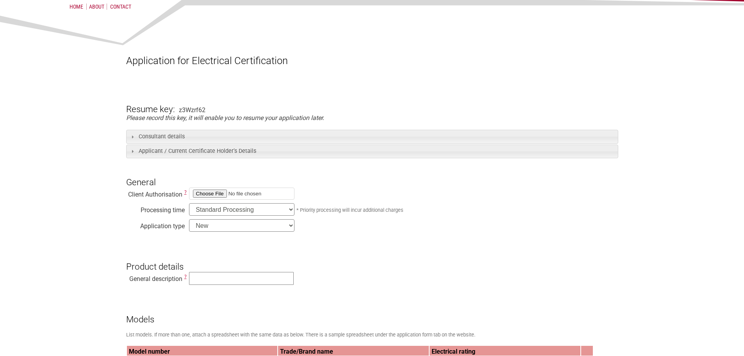
scroll to position [78, 0]
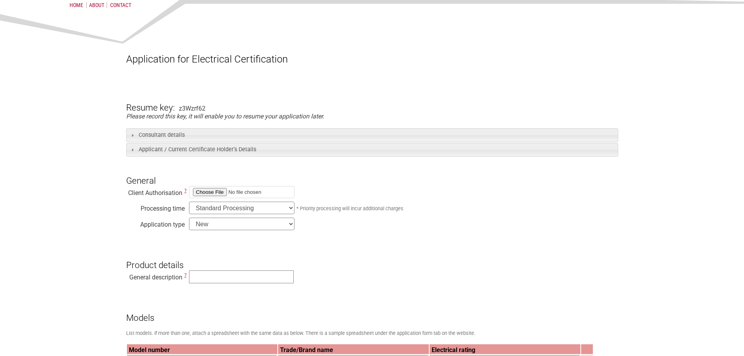
click at [209, 192] on input "file" at bounding box center [241, 192] width 105 height 12
type input "C:\fakepath\Authority Letter.pdf"
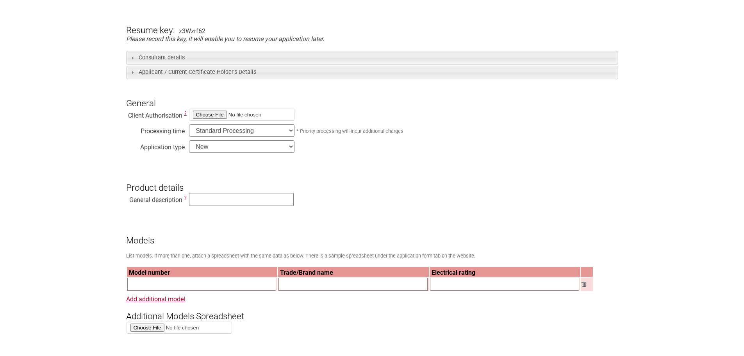
scroll to position [156, 0]
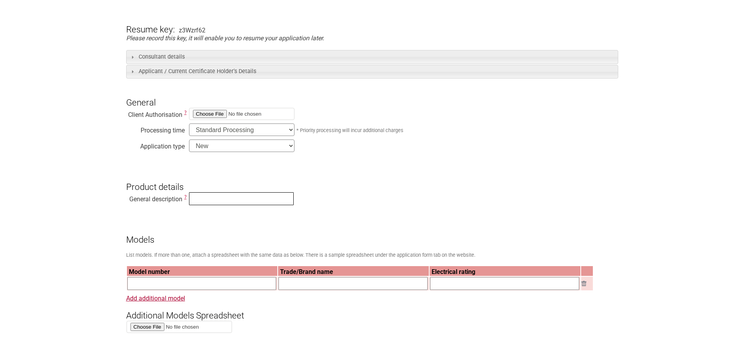
click at [218, 201] on input "text" at bounding box center [241, 198] width 105 height 13
click at [245, 198] on input "text" at bounding box center [241, 198] width 105 height 13
paste input "Electric Flexible Cable"
type input "Electric Flexible Cables"
click at [372, 236] on h3 "Models" at bounding box center [372, 232] width 492 height 23
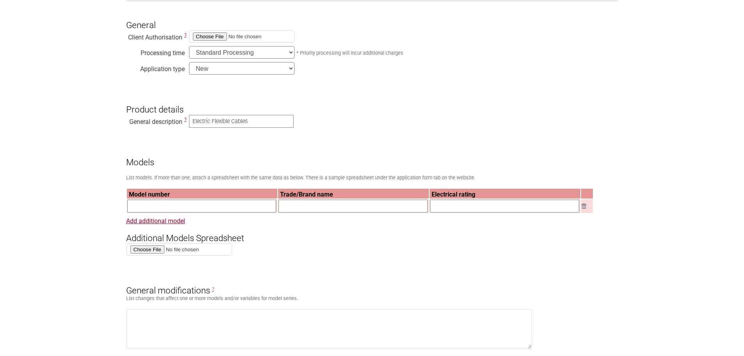
scroll to position [234, 0]
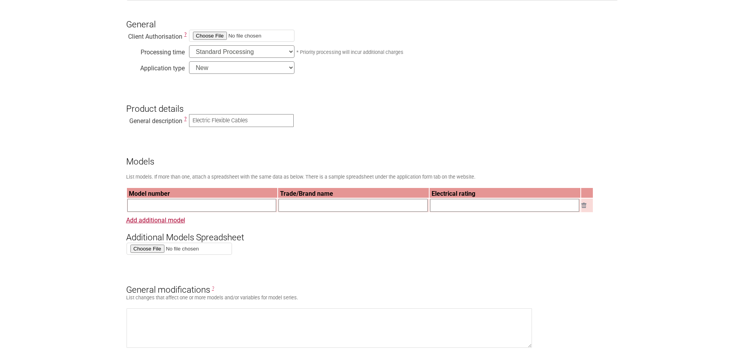
click at [154, 208] on input "text" at bounding box center [201, 205] width 149 height 13
paste input "FC440V3C4GY"
type input "FC440V3C4GY"
click at [164, 223] on link "Add additional model" at bounding box center [155, 219] width 59 height 7
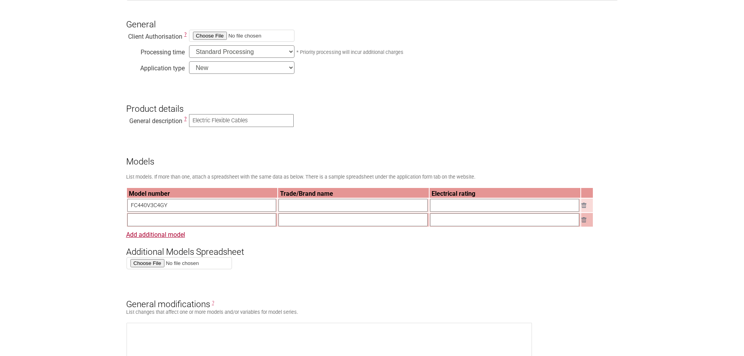
click at [168, 220] on input "text" at bounding box center [201, 219] width 149 height 13
paste input "FC440V2C2WT"
type input "FC440V2C2WT"
click at [304, 208] on input "text" at bounding box center [353, 205] width 149 height 13
type input "GQ Cables"
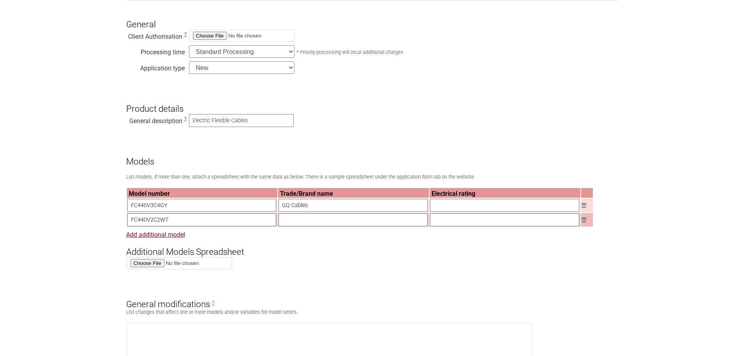
click at [297, 226] on input "text" at bounding box center [353, 219] width 149 height 13
type input "GQ Cables"
click at [444, 210] on input "text" at bounding box center [504, 205] width 149 height 13
paste input "Ordinary duty flexible cable, 250/440V Copper conductor, 3Cx1.5mm2, V-90 PVC In…"
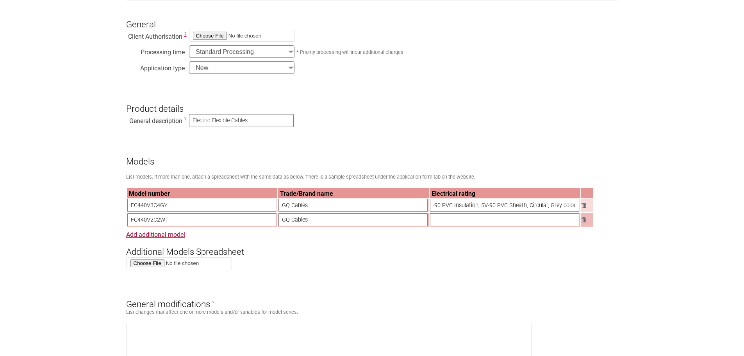
type input "Ordinary duty flexible cable, 250/440V Copper conductor, 3Cx1.5mm2, V-90 PVC In…"
click at [445, 224] on input "text" at bounding box center [504, 219] width 149 height 13
paste input "Ordinary duty flexible cable, 250/440V Copper conductor, 2Cx0.75mm2, V-90 PVC I…"
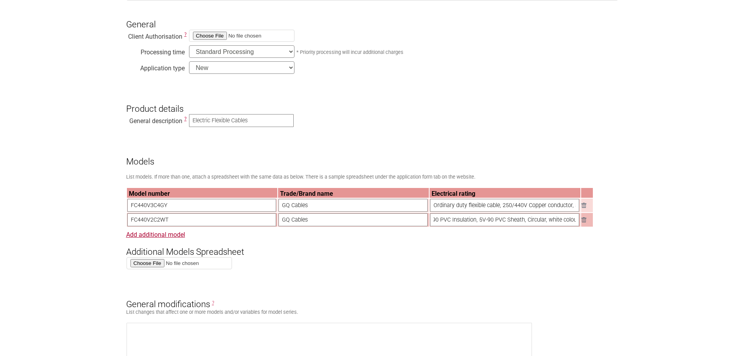
type input "Ordinary duty flexible cable, 250/440V Copper conductor, 2Cx0.75mm2, V-90 PVC I…"
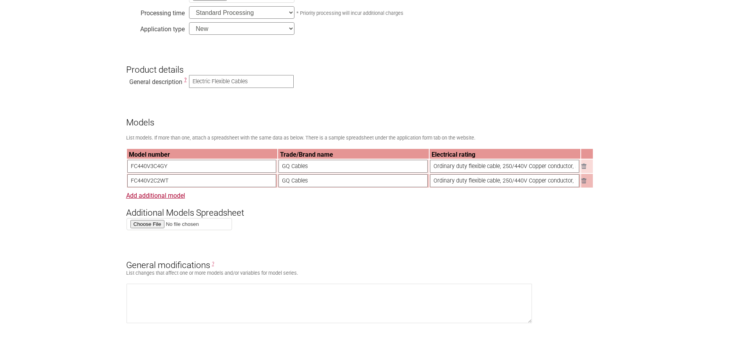
drag, startPoint x: 479, startPoint y: 185, endPoint x: 528, endPoint y: 186, distance: 48.4
click at [528, 186] on input "Ordinary duty flexible cable, 250/440V Copper conductor, 2Cx0.75mm2, V-90 PVC I…" at bounding box center [504, 180] width 149 height 13
click at [558, 218] on h3 "Additional Models Spreadsheet" at bounding box center [372, 205] width 492 height 23
click at [493, 181] on input "Ordinary duty flexible cable, 250/440V Copper conductor, 2Cx0.75mm2, V-90 PVC I…" at bounding box center [504, 180] width 149 height 13
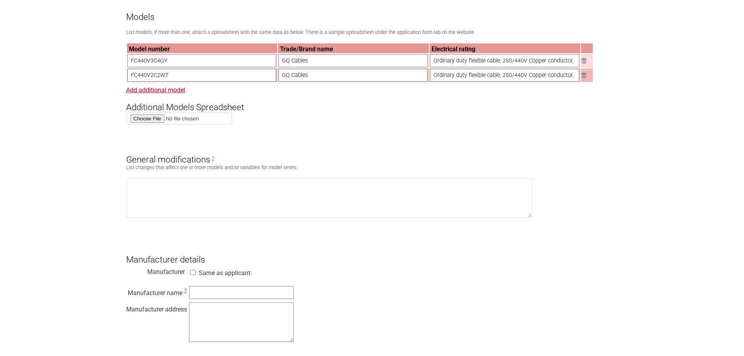
scroll to position [430, 0]
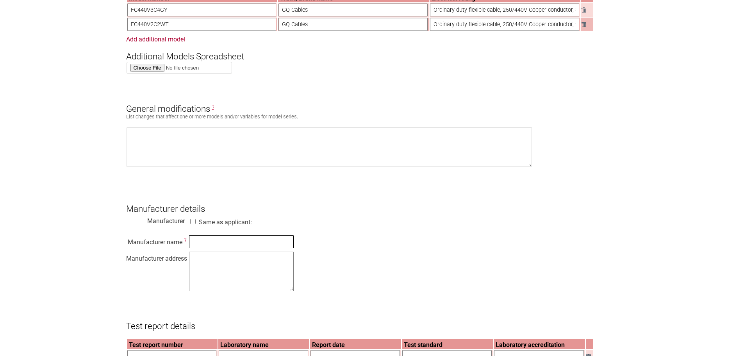
click at [227, 246] on input "text" at bounding box center [241, 241] width 105 height 13
paste input "SQ Electricals Ltd."
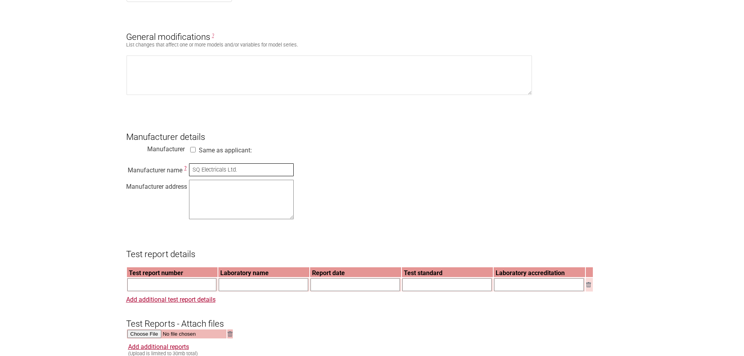
scroll to position [508, 0]
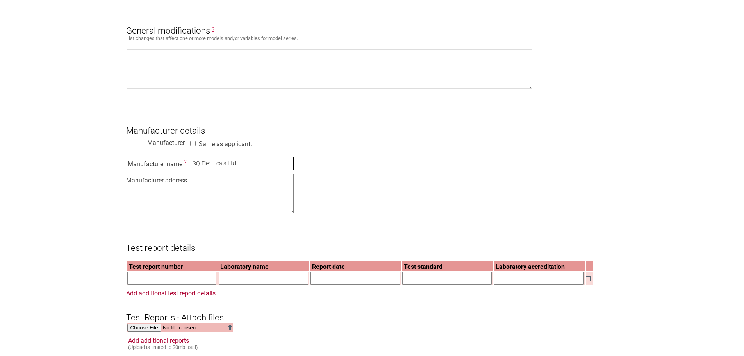
type input "SQ Electricals Ltd."
click at [219, 196] on textarea at bounding box center [241, 192] width 105 height 39
paste textarea "Plot # 40, Zone-2A, National Special Economic Zone, Mirsarai, Chattogram, Bangl…"
type textarea "Plot # 40, Zone-2A, National Special Economic Zone, Mirsarai, Chattogram, Bangl…"
click at [412, 234] on form "Resume key: z3Wzrf62 Please record this key, it will enable you to resume your …" at bounding box center [372, 235] width 492 height 1162
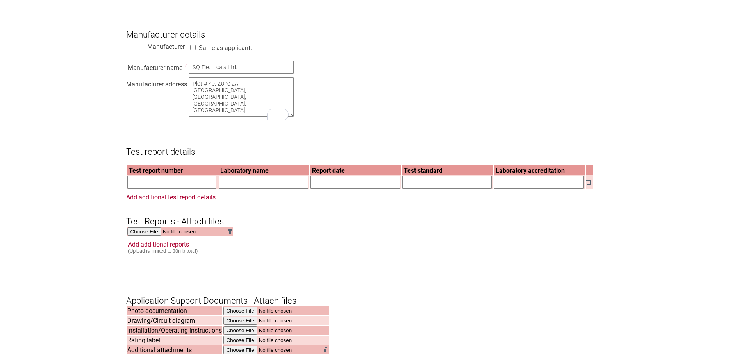
scroll to position [625, 0]
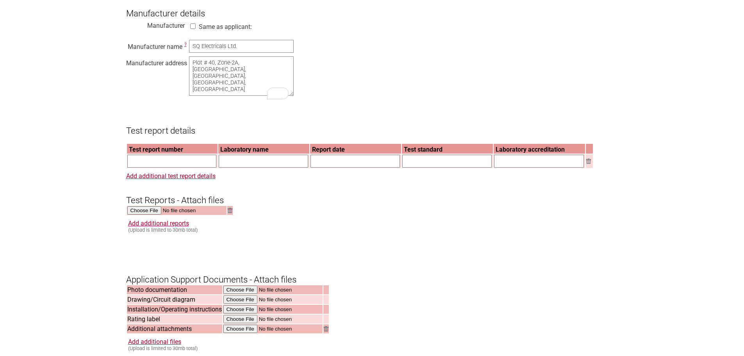
click at [154, 168] on input "text" at bounding box center [171, 161] width 89 height 13
paste input "30E-25-0100-TRP-117997-0"
type input "30E-25-0100-TRP-117997-0"
click at [235, 168] on input "text" at bounding box center [263, 161] width 89 height 13
type input "Vipac Engineers & Scientists Ltd"
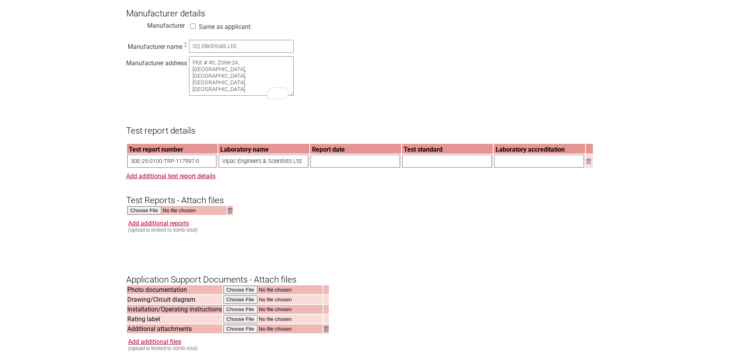
click at [336, 168] on input "text" at bounding box center [355, 161] width 89 height 13
type input "22-Sep-2025"
click at [445, 168] on input "text" at bounding box center [446, 161] width 89 height 13
paste input "AS/NZS 3191:2008"
click at [466, 168] on input "AS/NZS 3191:2008," at bounding box center [446, 161] width 89 height 13
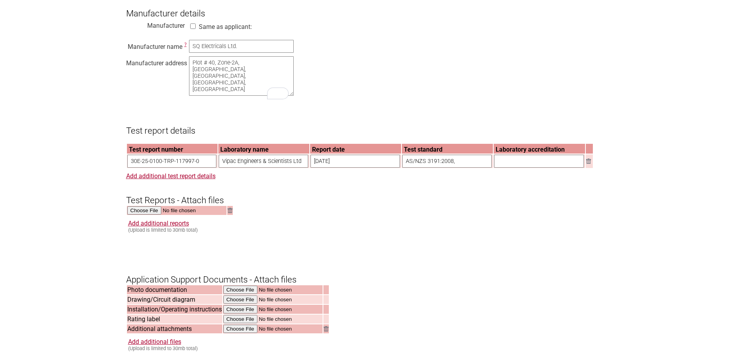
paste input "AS/NZS 1125:2001 + A1:2004"
click at [480, 168] on input "AS/NZS 3191:2008, AS/NZS 1125:2001 + A1:2004," at bounding box center [446, 161] width 89 height 13
click at [484, 168] on input "AS/NZS 3191:2008, AS/NZS 1125:2001 + A1:2004," at bounding box center [446, 161] width 89 height 13
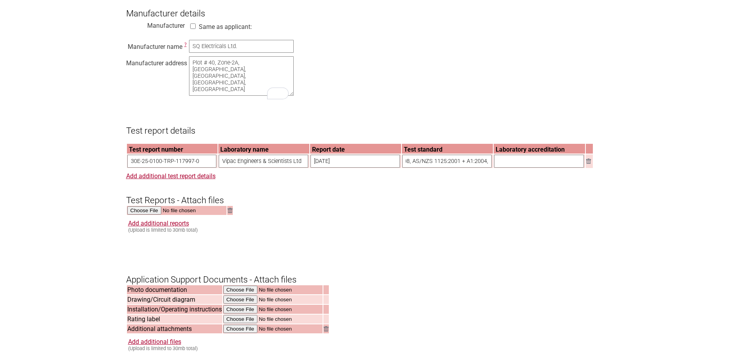
scroll to position [0, 45]
paste input "AS/NZS 3808:2000 + A1:2002 + A2:2004"
type input "AS/NZS 3191:2008, AS/NZS 1125:2001 + A1:2004, AS/NZS 3808:2000 + A1:2002 + A2:2…"
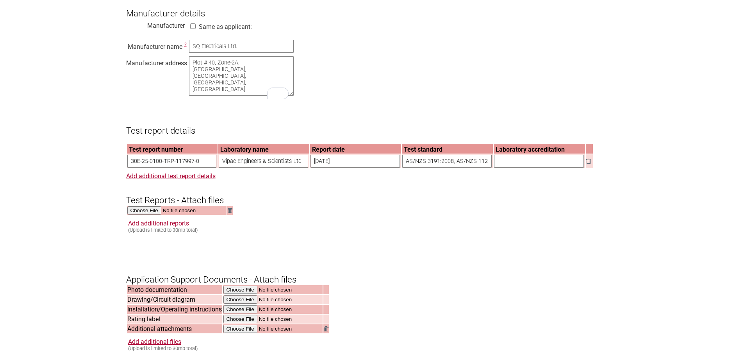
click at [508, 168] on input "text" at bounding box center [539, 161] width 90 height 13
type input "NATA"
click at [191, 180] on link "Add additional test report details" at bounding box center [170, 175] width 89 height 7
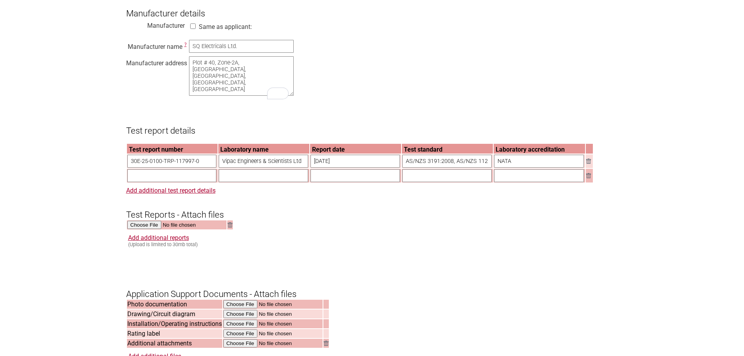
click at [176, 182] on input "text" at bounding box center [171, 175] width 89 height 13
type input "CLTR20337R1"
click at [258, 182] on input "text" at bounding box center [263, 175] width 89 height 13
type input "CabLab Pty Ltd"
click at [326, 182] on input "text" at bounding box center [355, 175] width 89 height 13
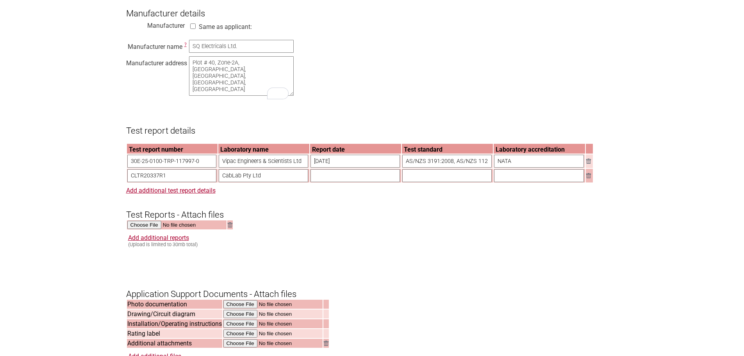
type input "29-Aug-2025"
click at [427, 182] on input "text" at bounding box center [446, 175] width 89 height 13
type input "AS/NZS 1660.2.3:1998, Clause 2.6"
click at [514, 182] on input "text" at bounding box center [539, 175] width 90 height 13
type input "NATA"
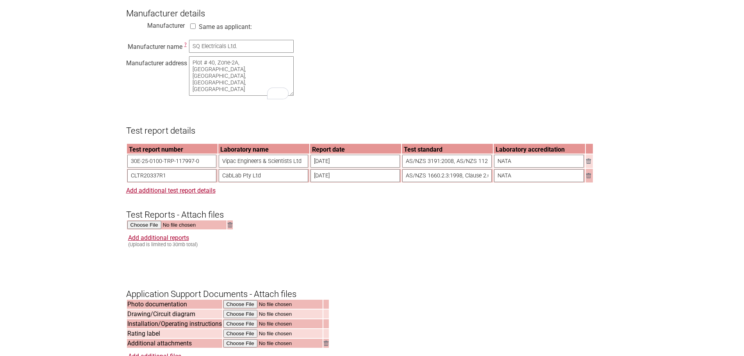
click at [480, 230] on form "Resume key: z3Wzrf62 Please record this key, it will enable you to resume your …" at bounding box center [372, 125] width 492 height 1177
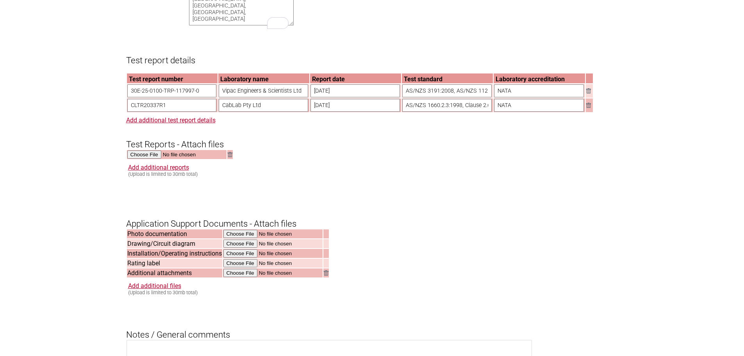
scroll to position [703, 0]
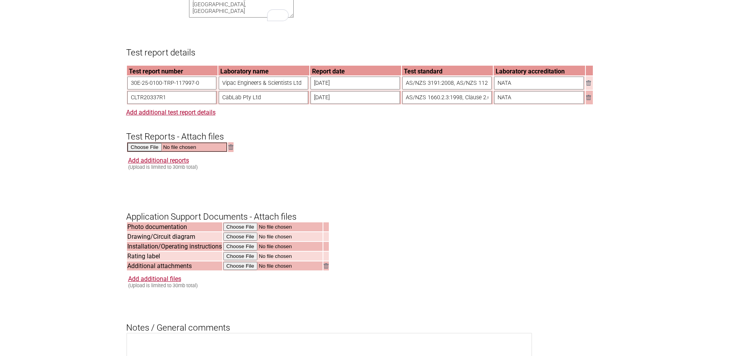
click at [142, 152] on input "file" at bounding box center [177, 147] width 100 height 9
type input "C:\fakepath\30E-25-0100-TRP-117997-0 - Electrical Safety Report_Group4.pdf"
click at [162, 163] on link "Add additional reports" at bounding box center [158, 159] width 61 height 7
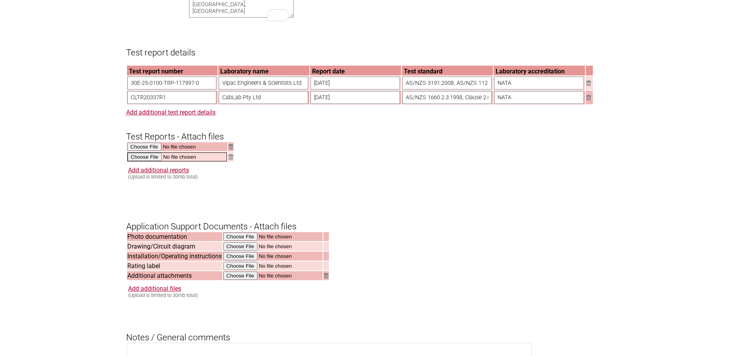
click at [150, 161] on input "file" at bounding box center [177, 156] width 100 height 9
click at [230, 159] on img at bounding box center [230, 156] width 5 height 5
click at [151, 161] on input "file" at bounding box center [177, 156] width 100 height 9
type input "C:\fakepath\CLTR20337R1.pdf"
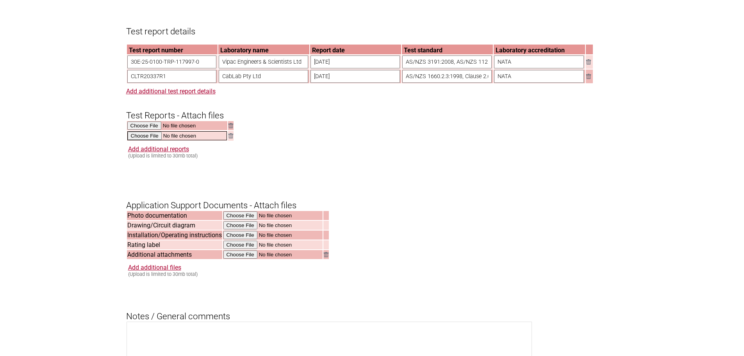
scroll to position [742, 0]
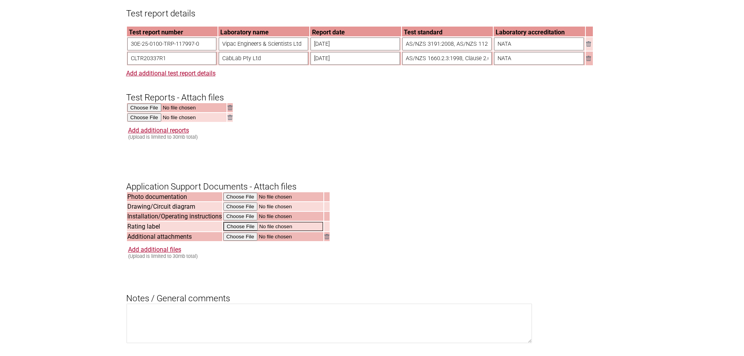
click at [246, 231] on input "file" at bounding box center [273, 226] width 100 height 9
type input "C:\fakepath\GQ Label.pdf"
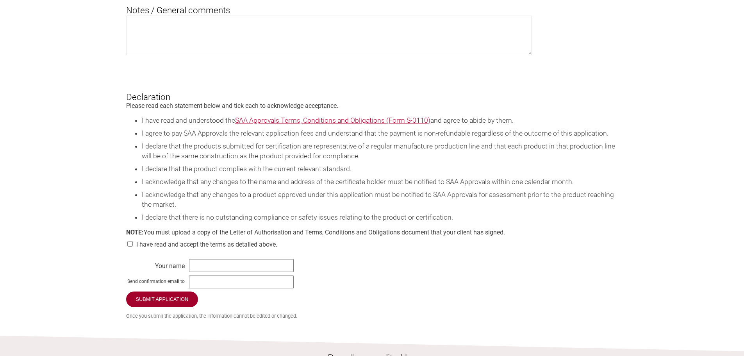
scroll to position [1055, 0]
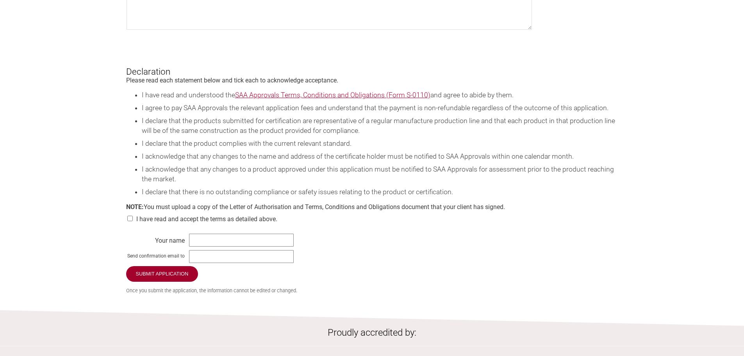
click at [131, 221] on input "checkbox" at bounding box center [130, 218] width 8 height 5
checkbox input "true"
click at [212, 246] on input "text" at bounding box center [241, 240] width 105 height 13
type input "Mohamed Husain"
type input "mohamedh@vipac.com.au"
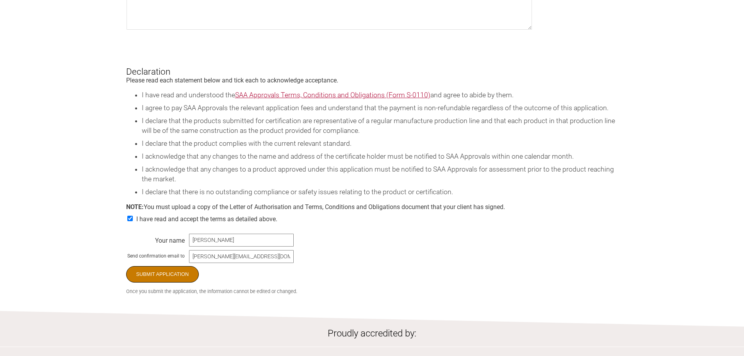
click at [168, 282] on input "Submit Application" at bounding box center [162, 274] width 73 height 16
